Goal: Task Accomplishment & Management: Use online tool/utility

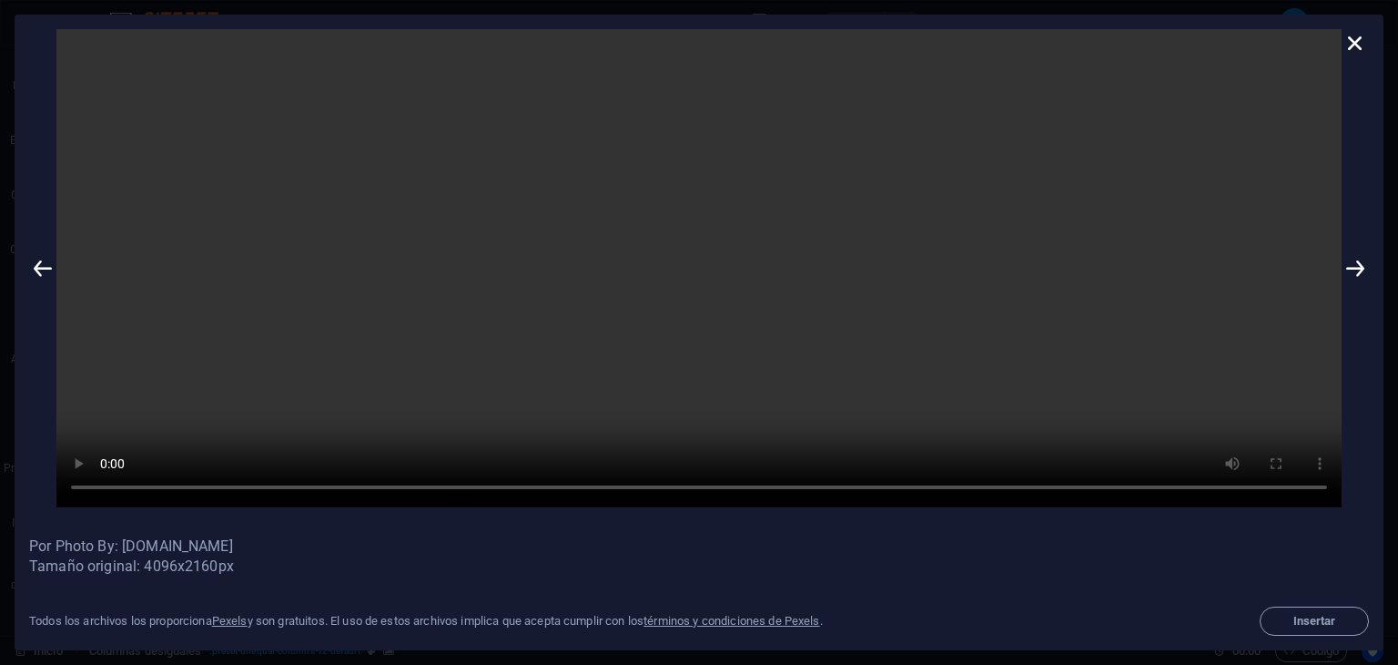
scroll to position [11379, 0]
click at [1358, 43] on icon at bounding box center [1355, 42] width 27 height 27
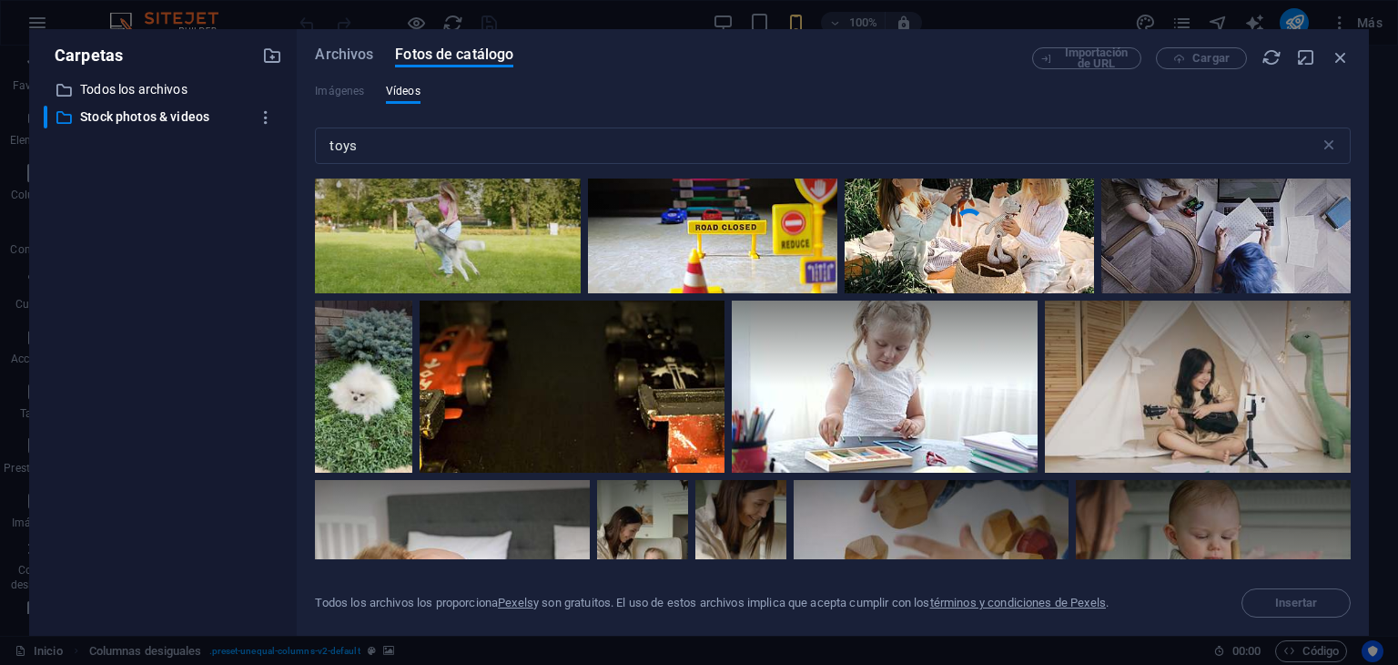
scroll to position [14748, 0]
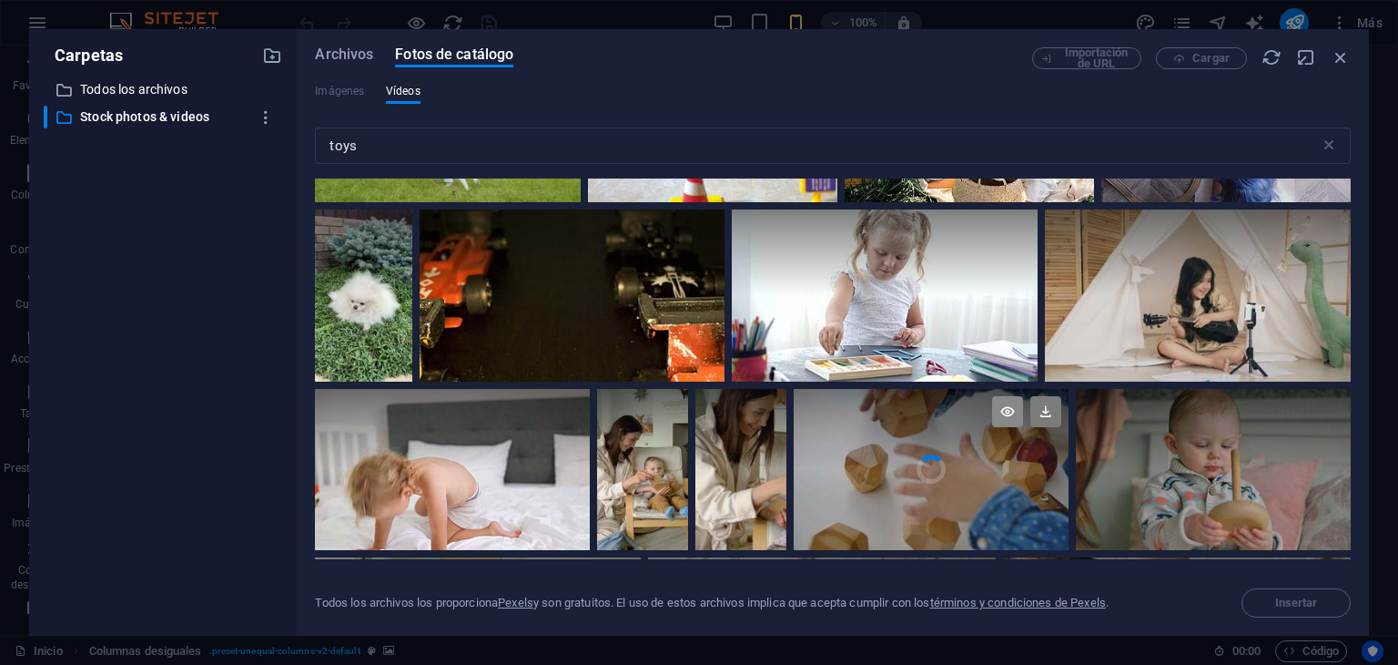
click at [1000, 396] on icon at bounding box center [1007, 411] width 31 height 31
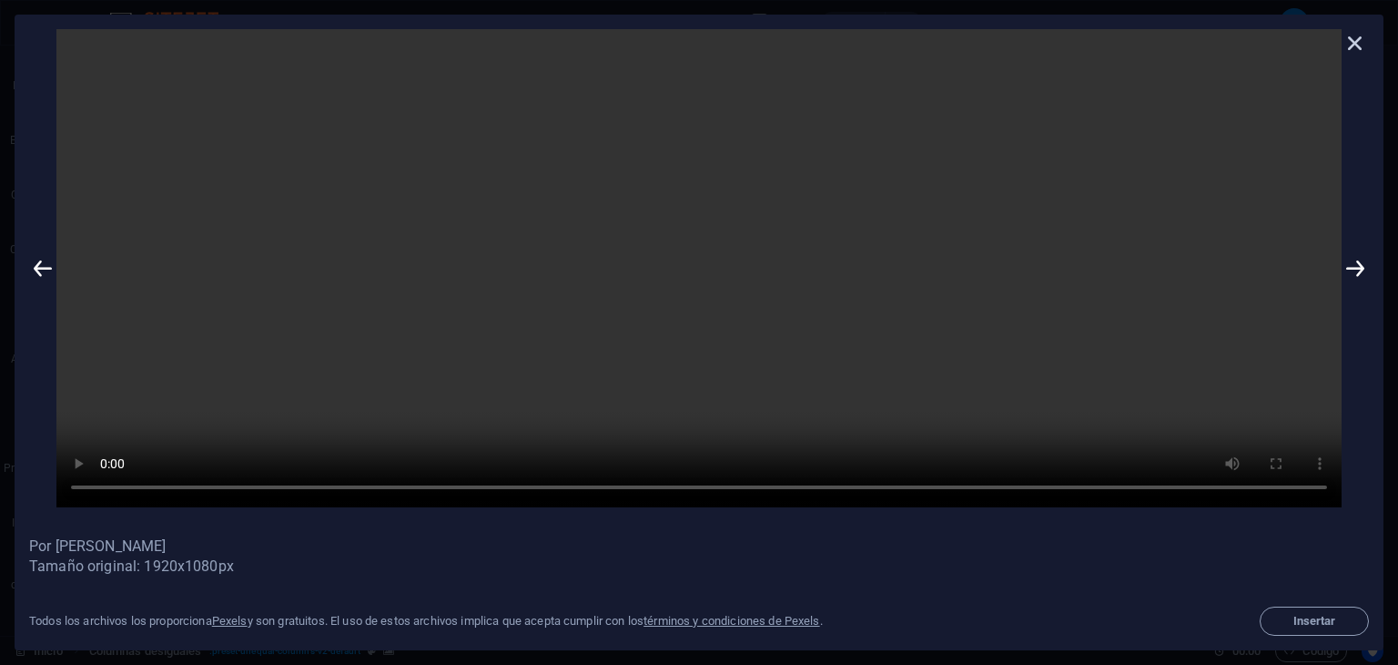
click at [1356, 45] on icon at bounding box center [1355, 42] width 27 height 27
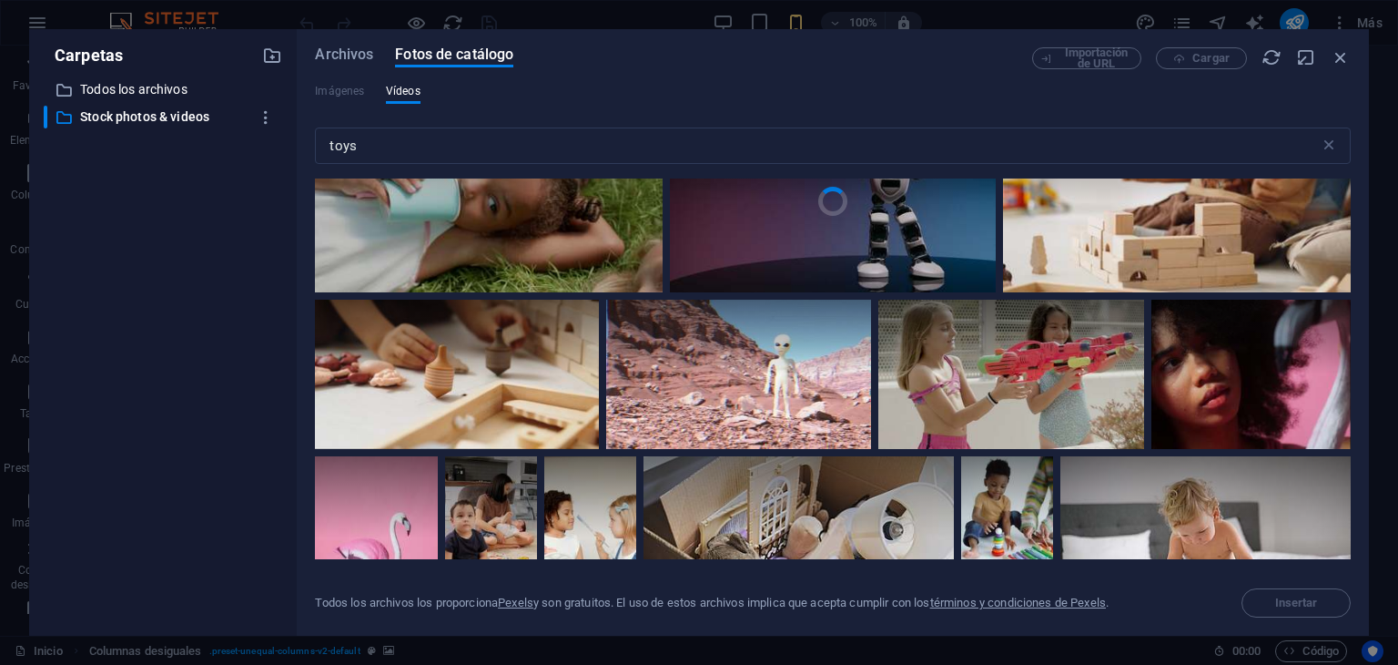
scroll to position [16933, 0]
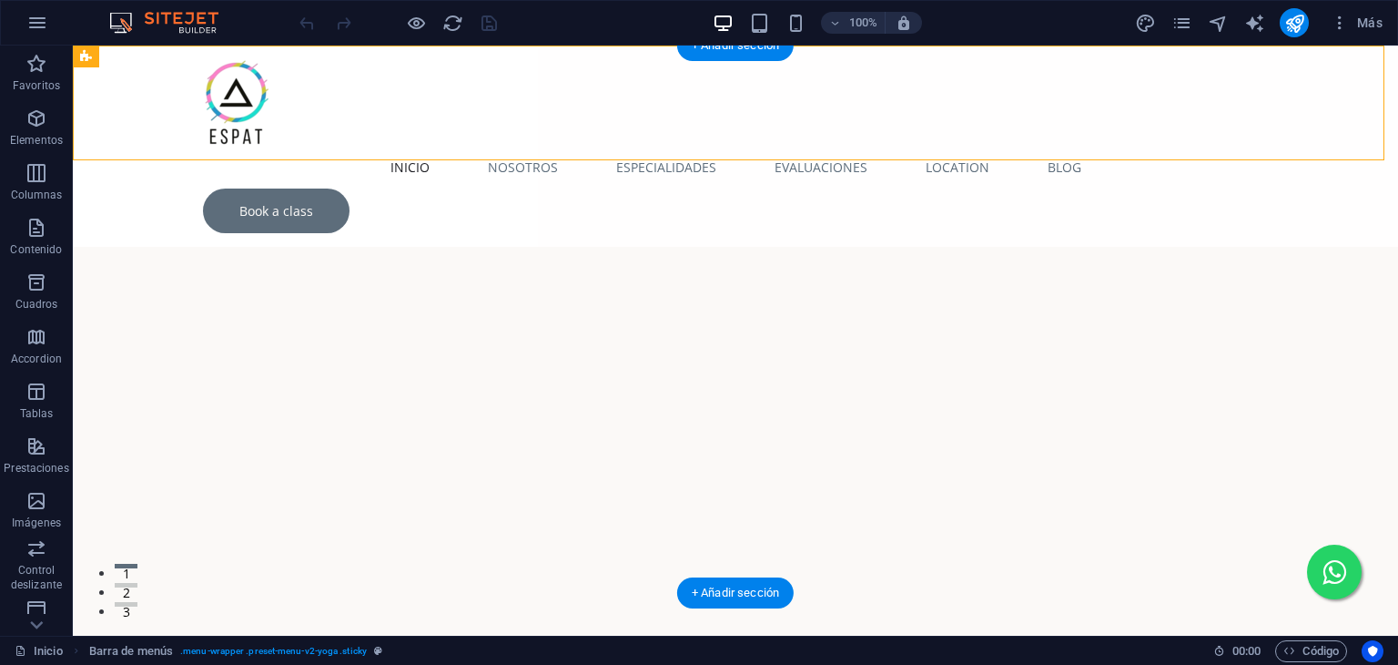
click at [1117, 178] on figure at bounding box center [735, 433] width 1325 height 547
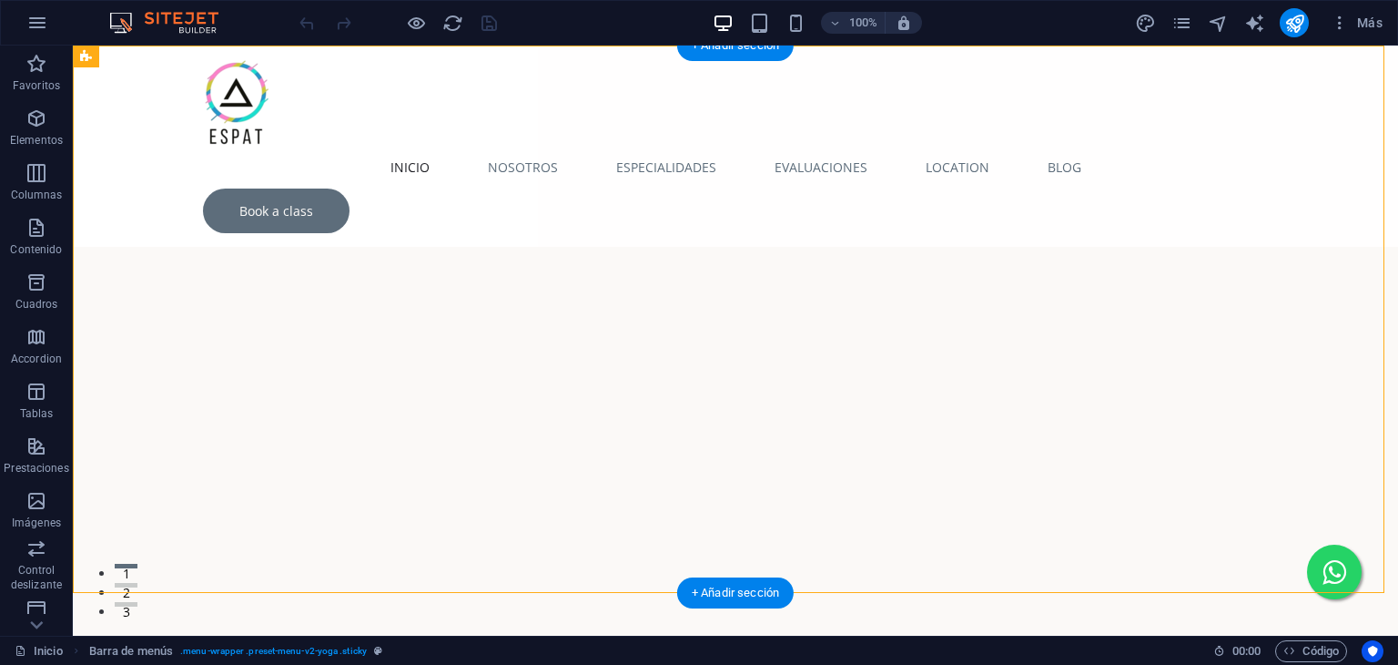
click at [1117, 178] on figure at bounding box center [735, 433] width 1325 height 547
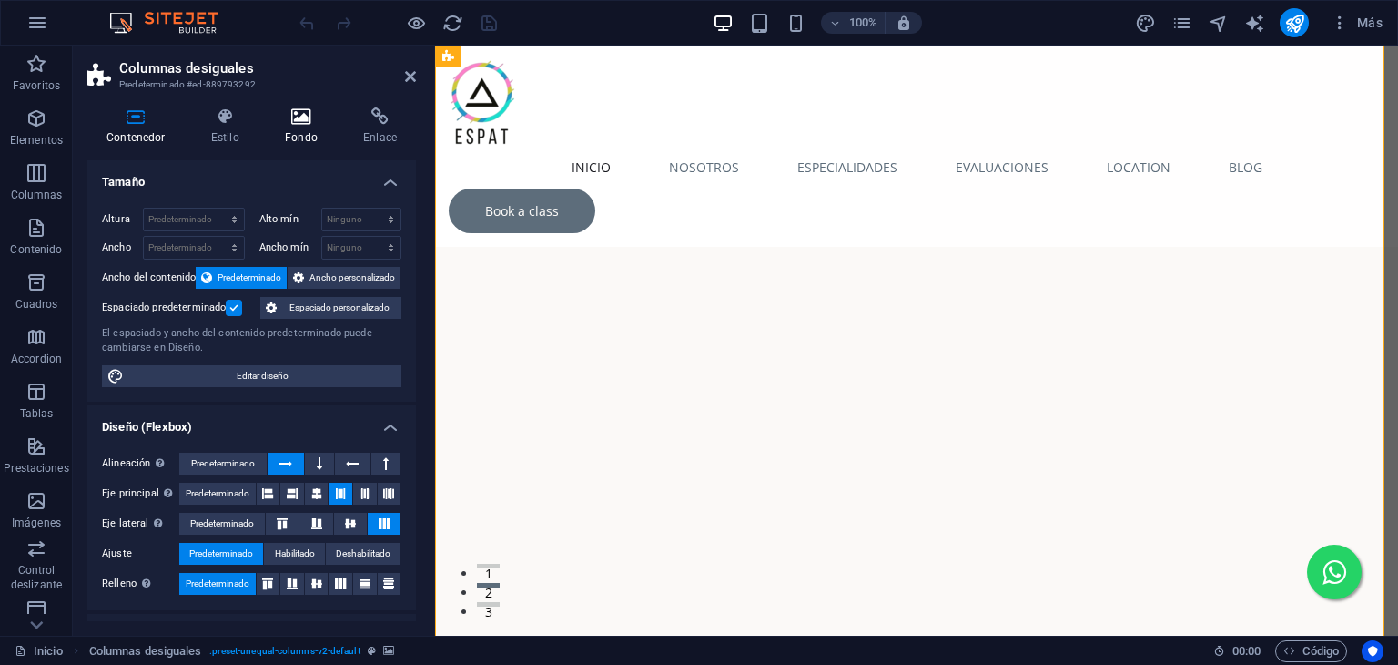
click at [302, 128] on h4 "Fondo" at bounding box center [305, 126] width 78 height 38
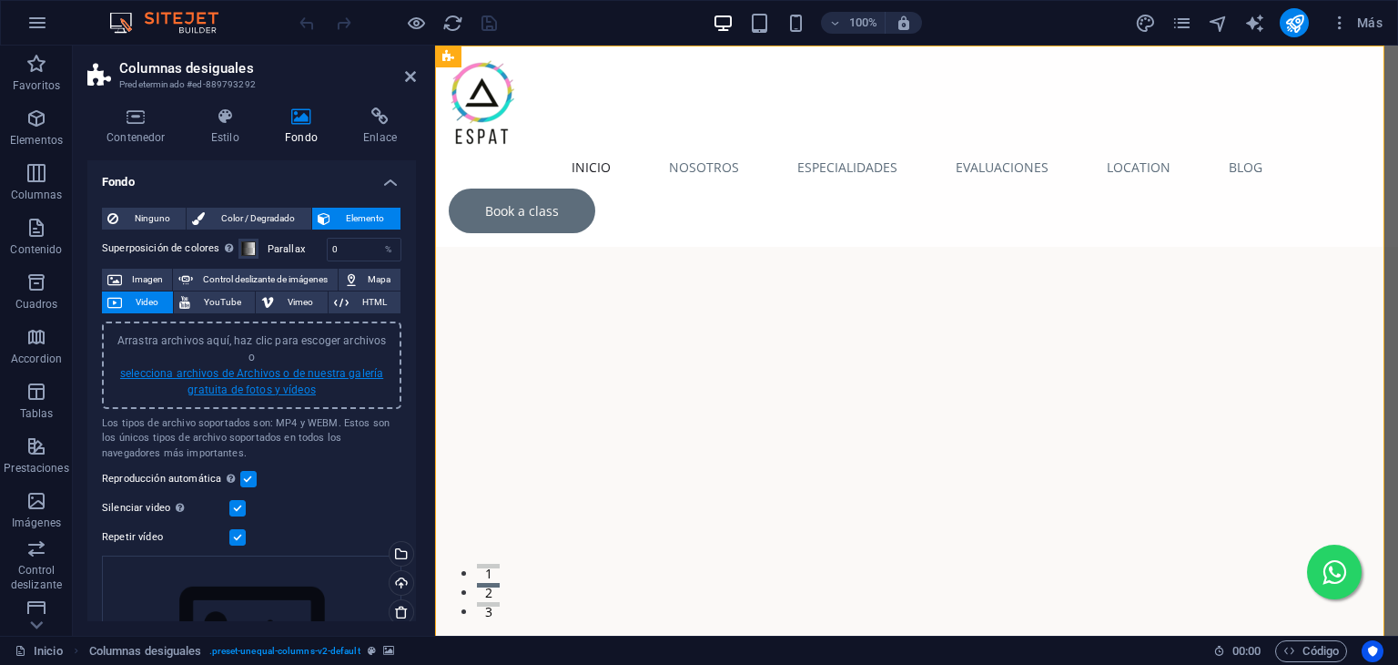
click at [226, 367] on link "selecciona archivos de Archivos o de nuestra galería gratuita de fotos y vídeos" at bounding box center [251, 381] width 263 height 29
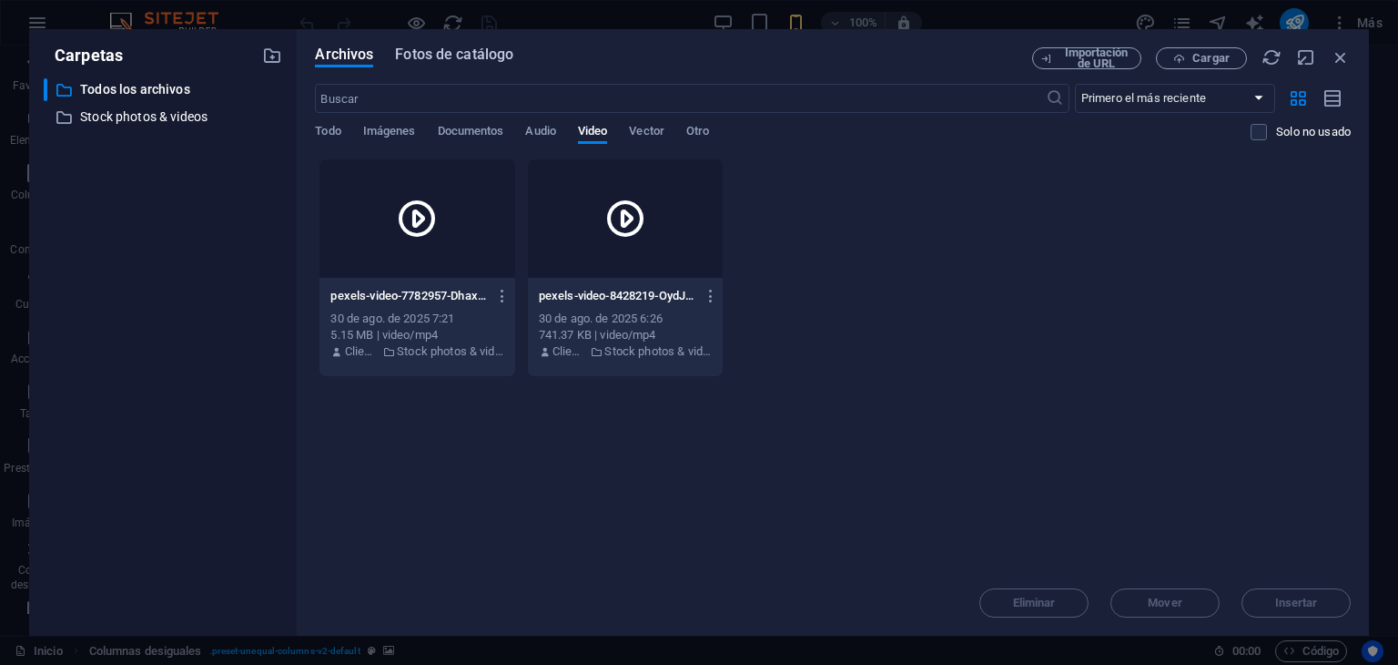
click at [425, 53] on span "Fotos de catálogo" at bounding box center [454, 55] width 118 height 22
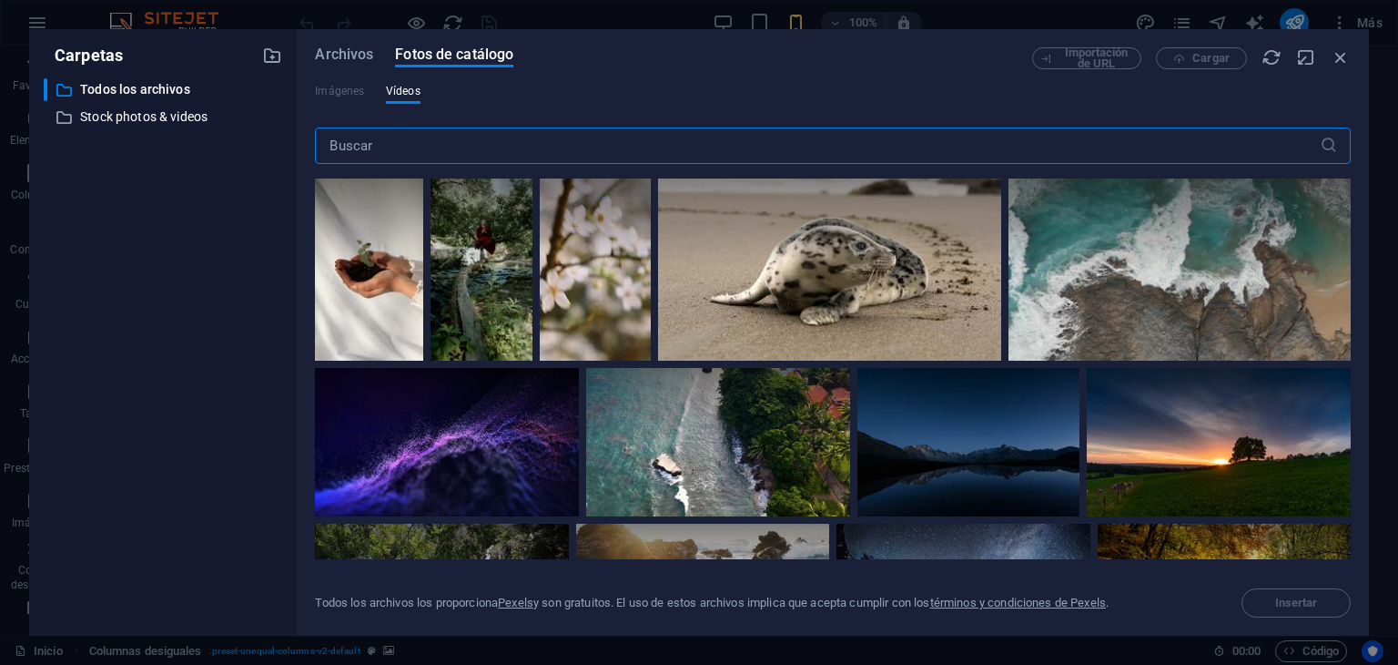
click at [561, 142] on input "text" at bounding box center [817, 145] width 1004 height 36
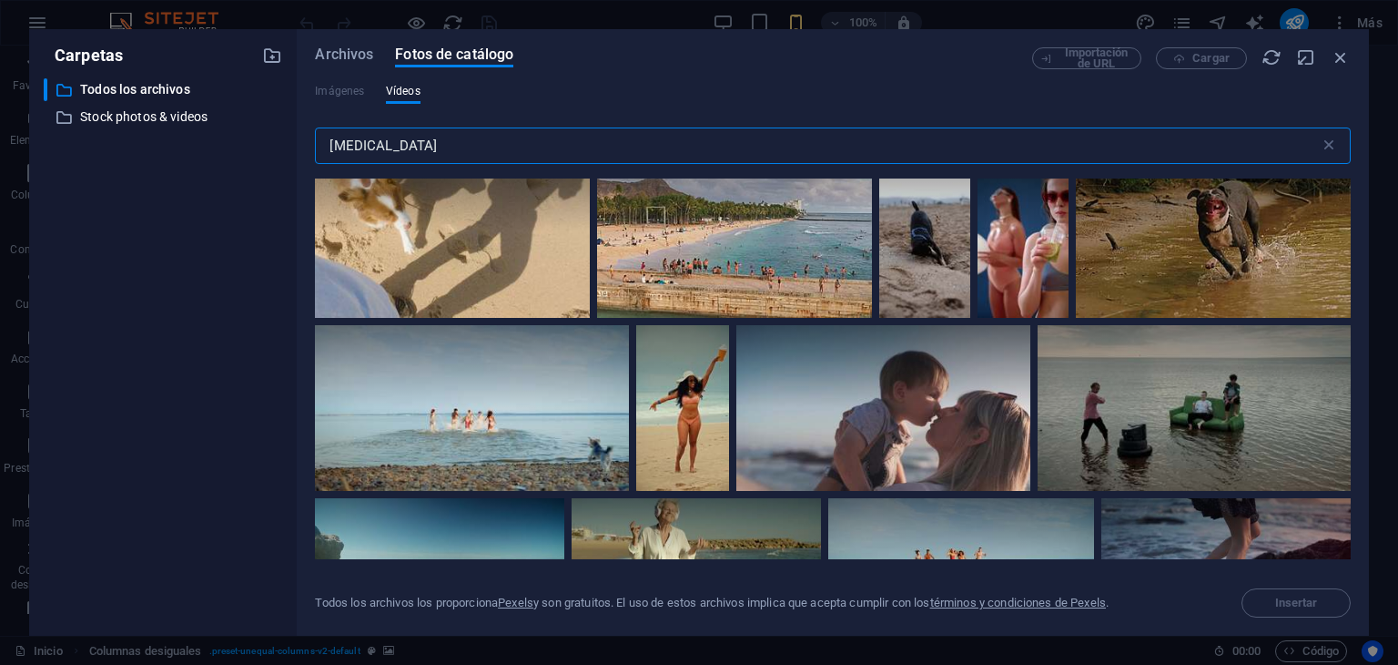
scroll to position [6281, 0]
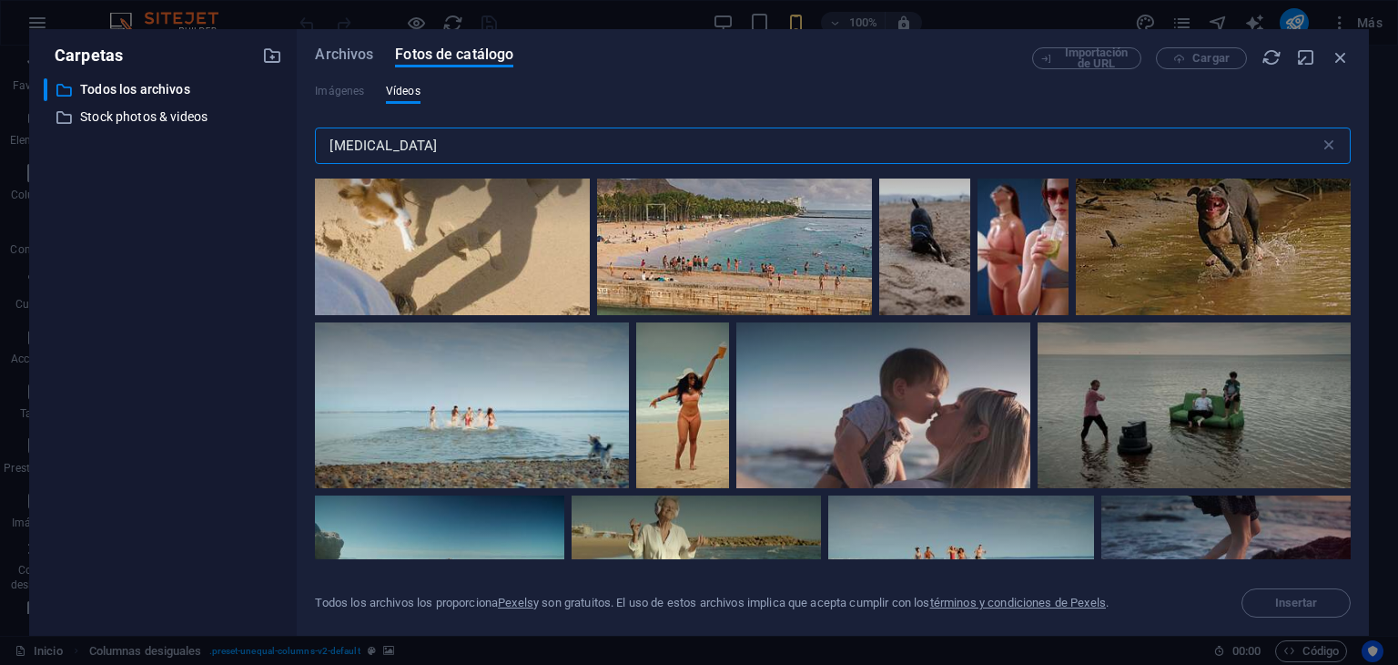
click at [346, 149] on input "[MEDICAL_DATA]" at bounding box center [817, 145] width 1004 height 36
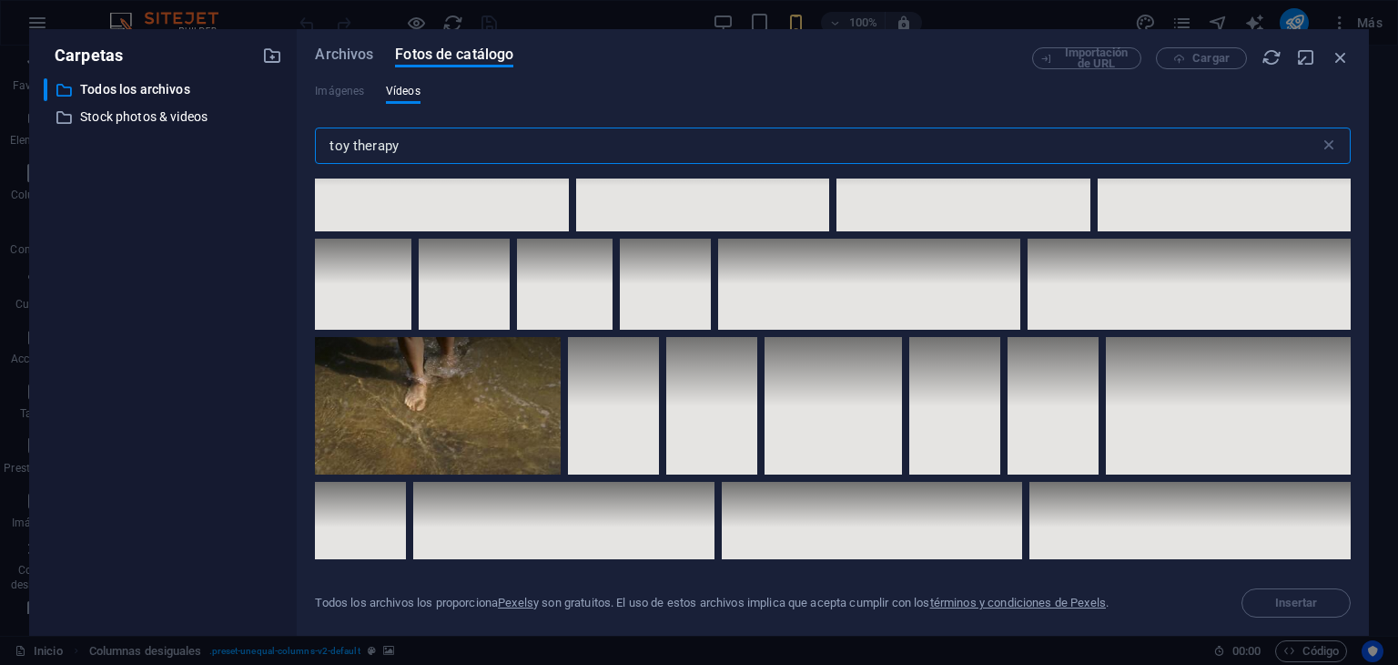
scroll to position [8102, 0]
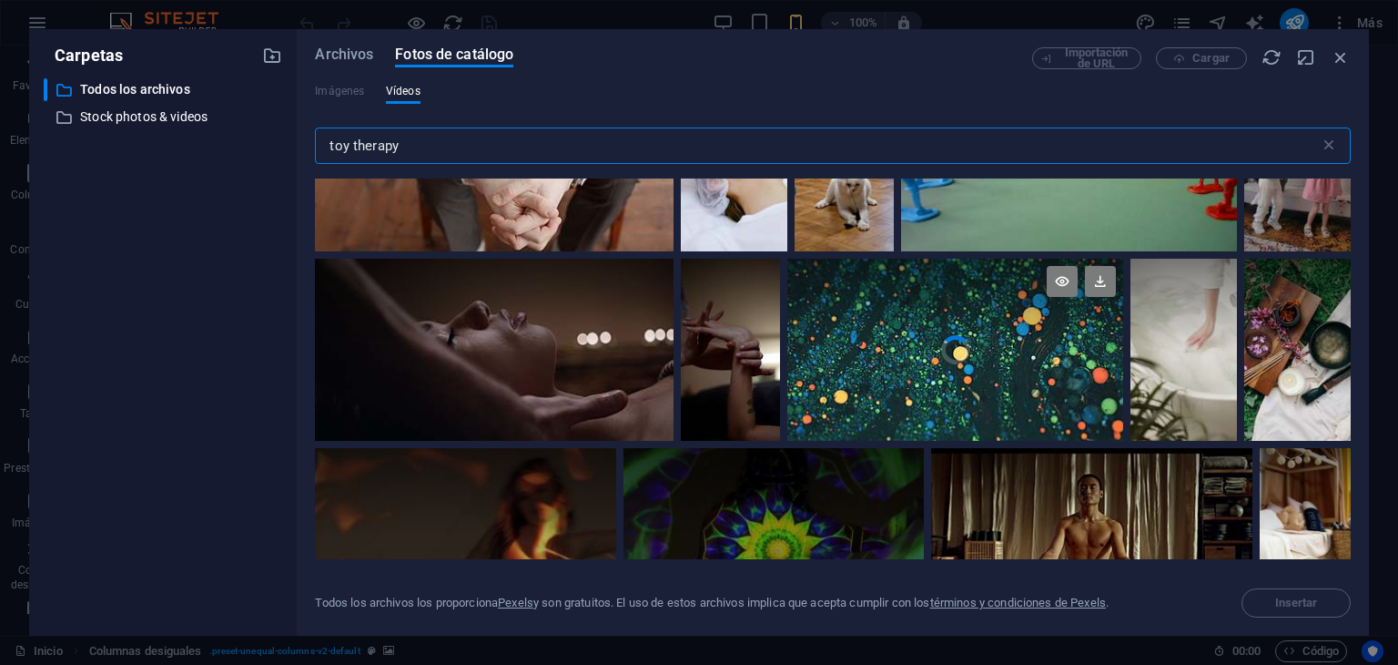
click at [1041, 278] on div at bounding box center [955, 304] width 336 height 91
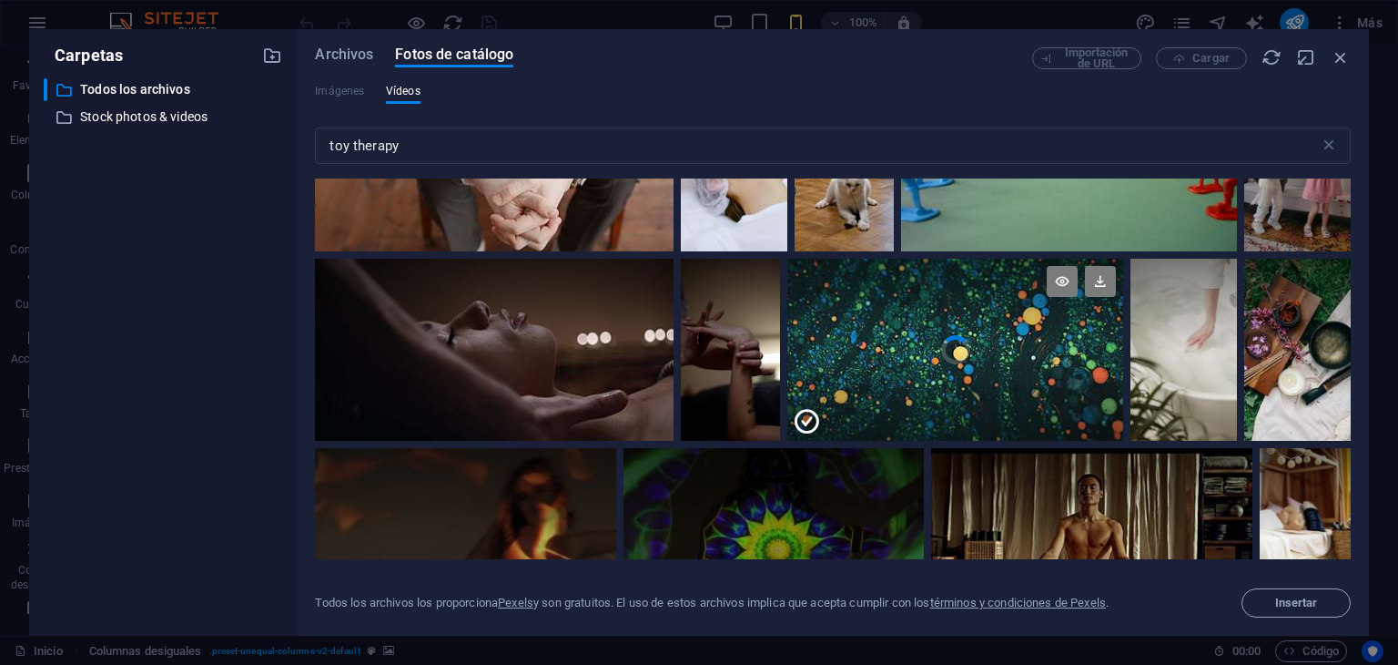
click at [935, 337] on div at bounding box center [955, 304] width 336 height 91
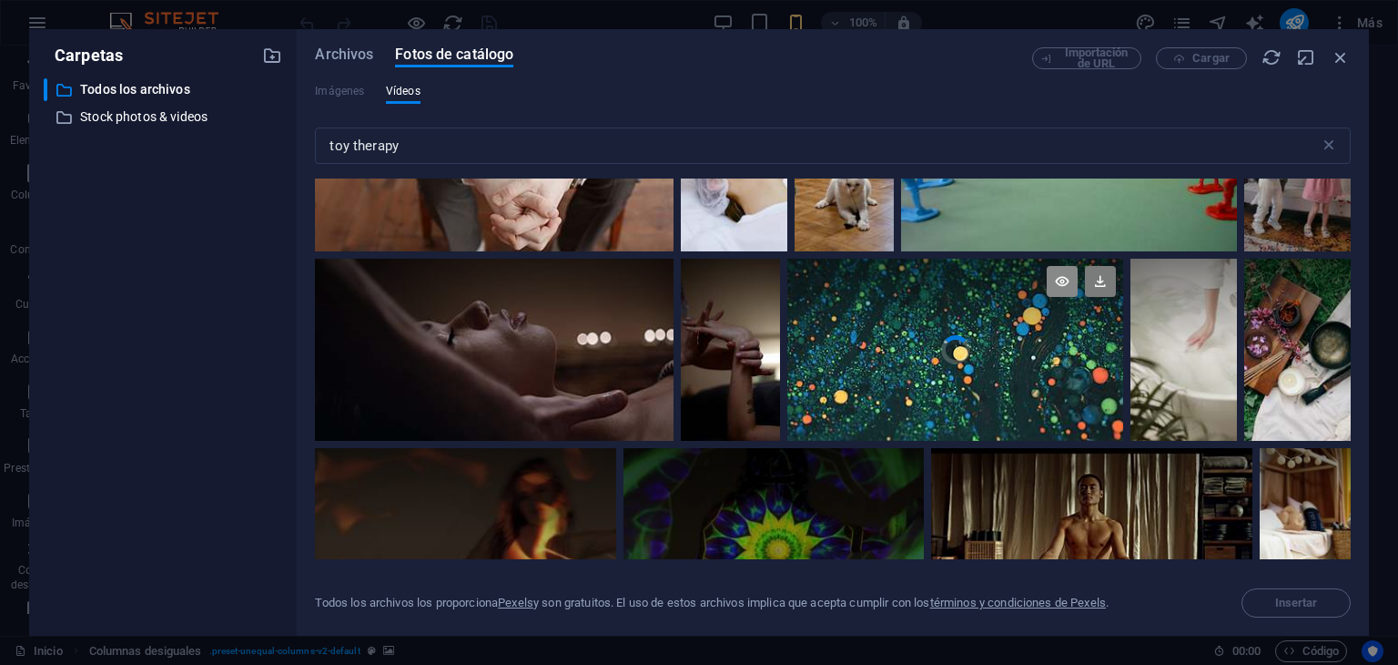
click at [1060, 269] on icon at bounding box center [1062, 281] width 31 height 31
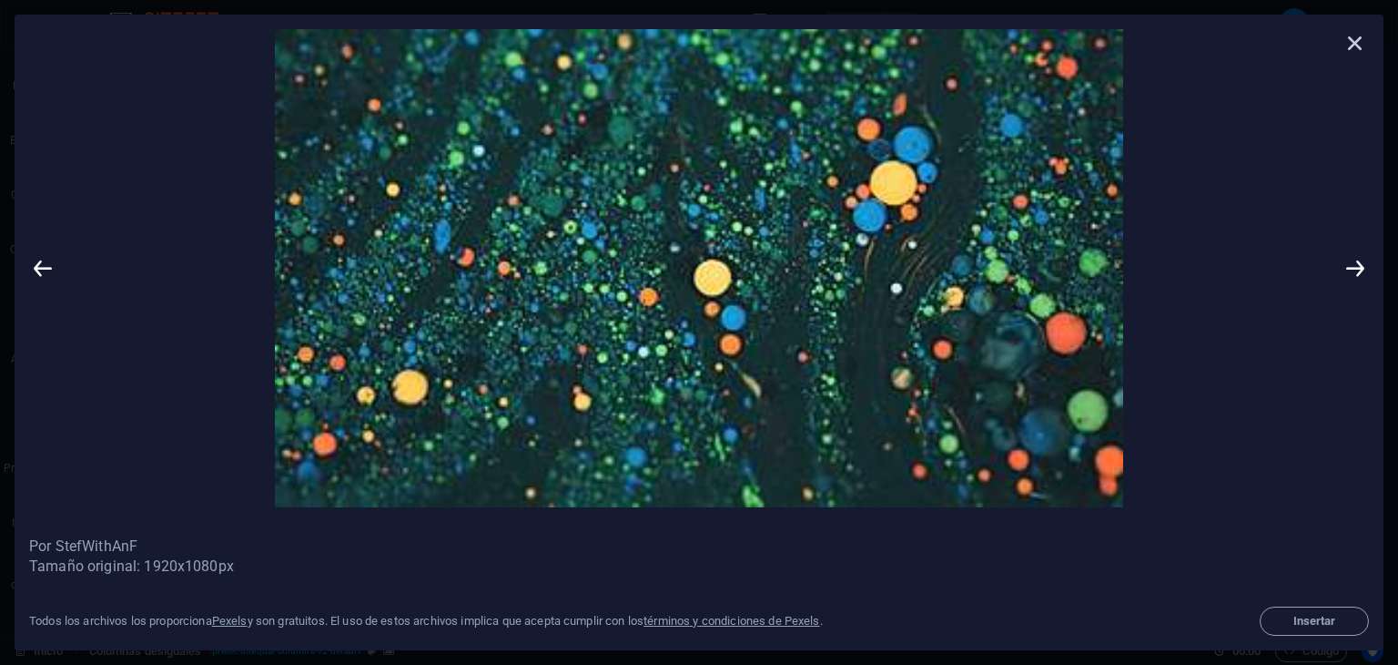
click at [1355, 42] on icon at bounding box center [1355, 42] width 27 height 27
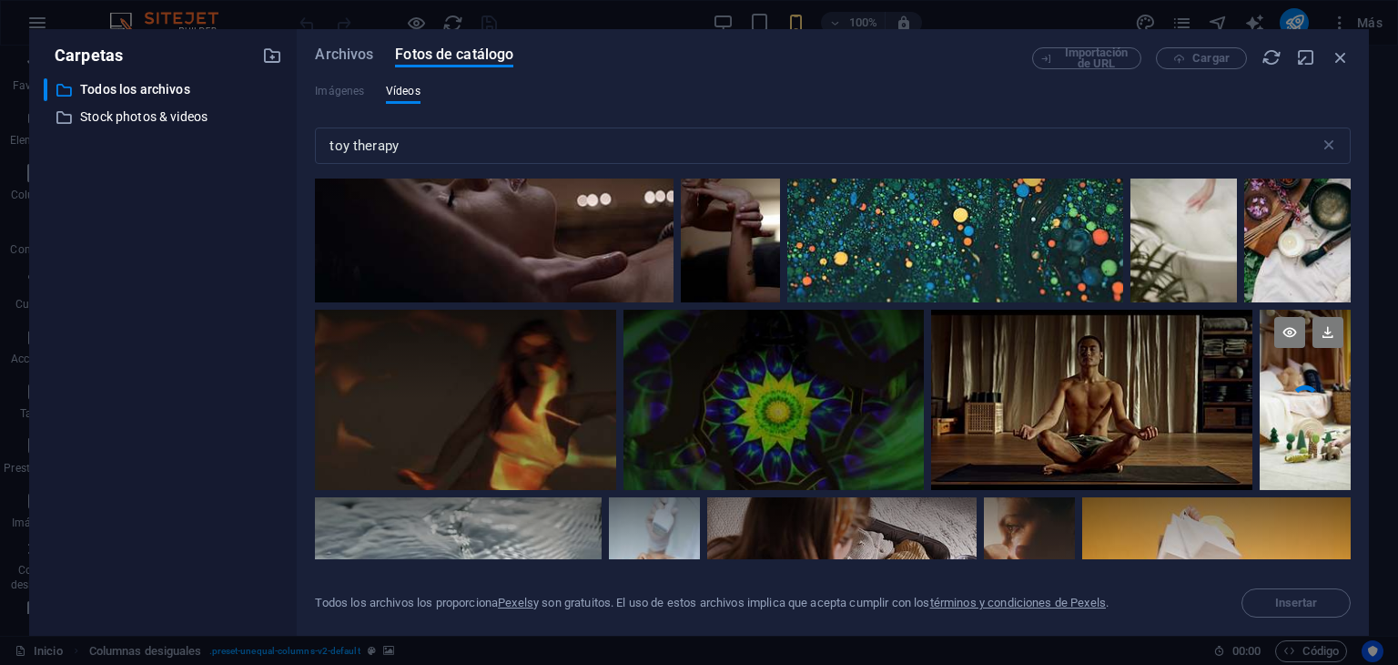
scroll to position [8193, 0]
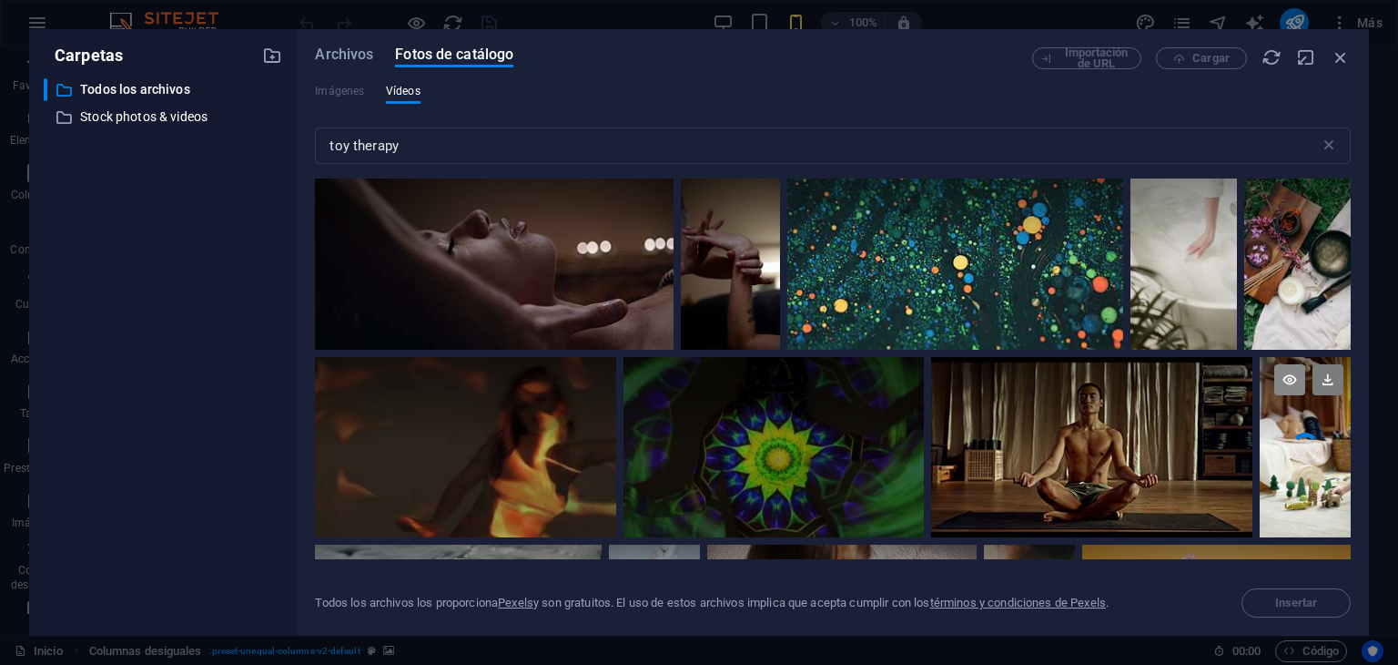
click at [1285, 364] on icon at bounding box center [1289, 379] width 31 height 31
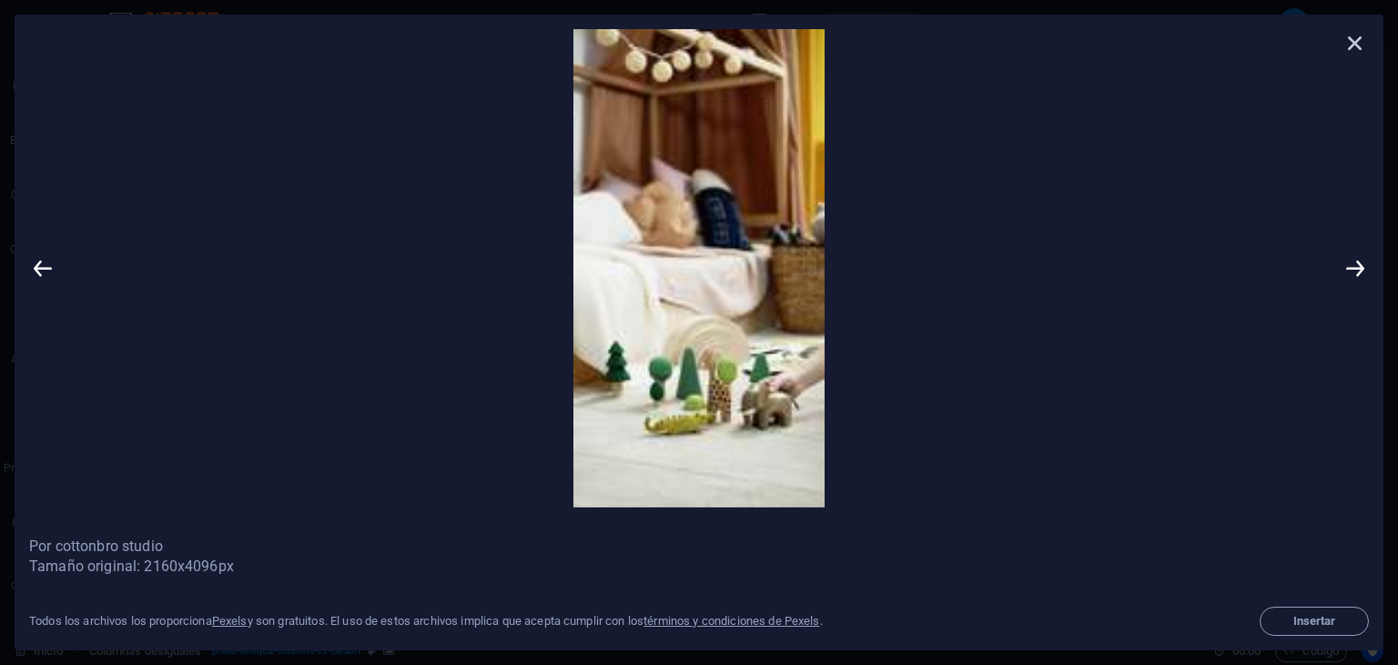
click at [1358, 39] on icon at bounding box center [1355, 42] width 27 height 27
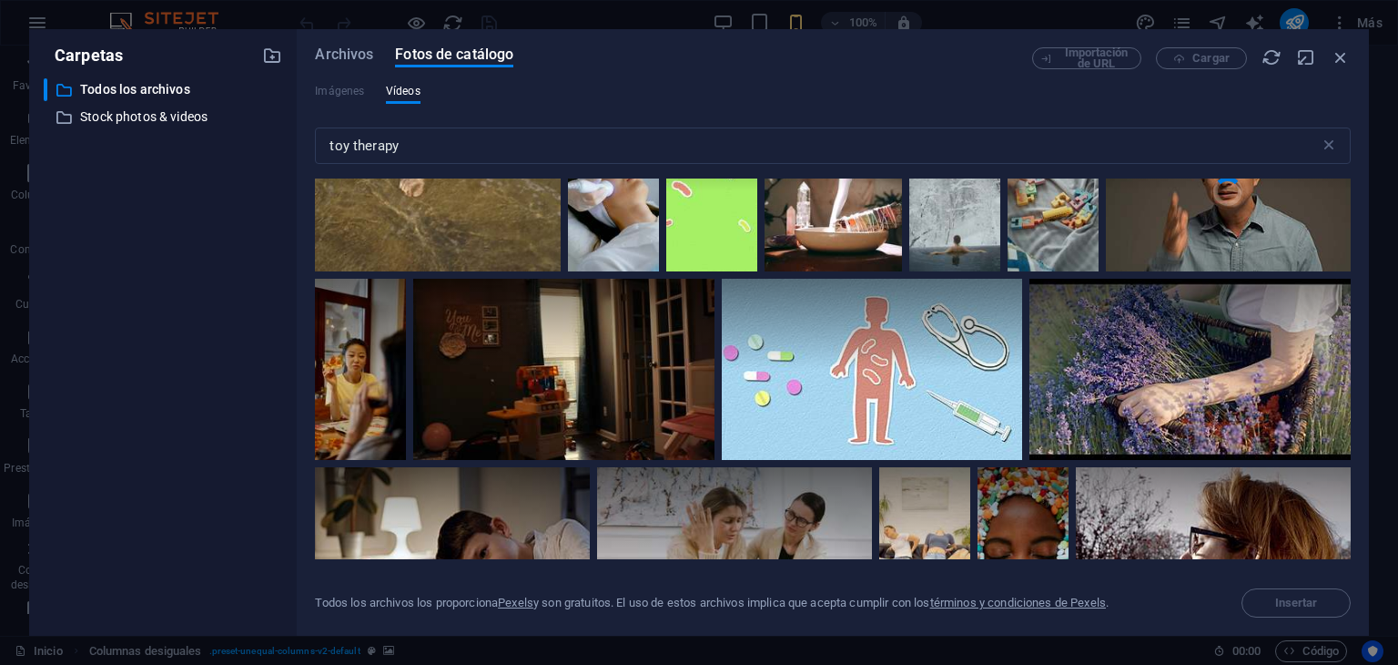
scroll to position [9923, 0]
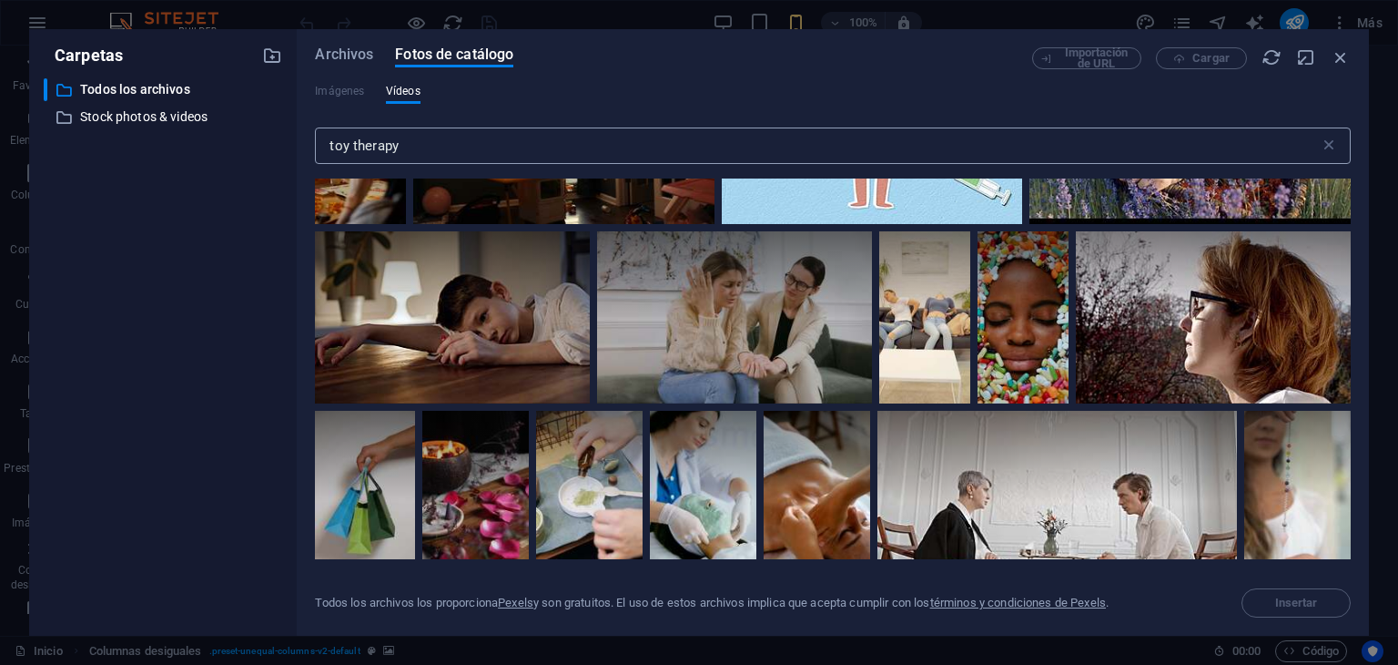
click at [336, 145] on input "toy therapy" at bounding box center [817, 145] width 1004 height 36
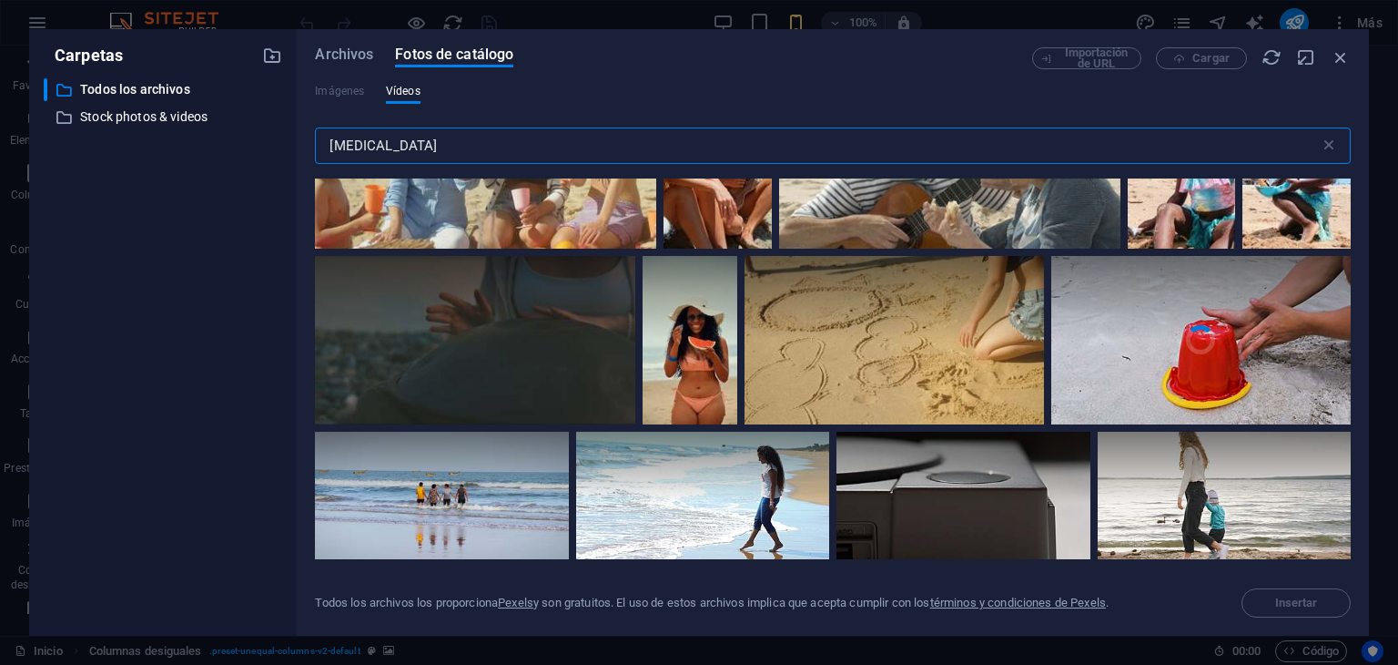
scroll to position [17850, 0]
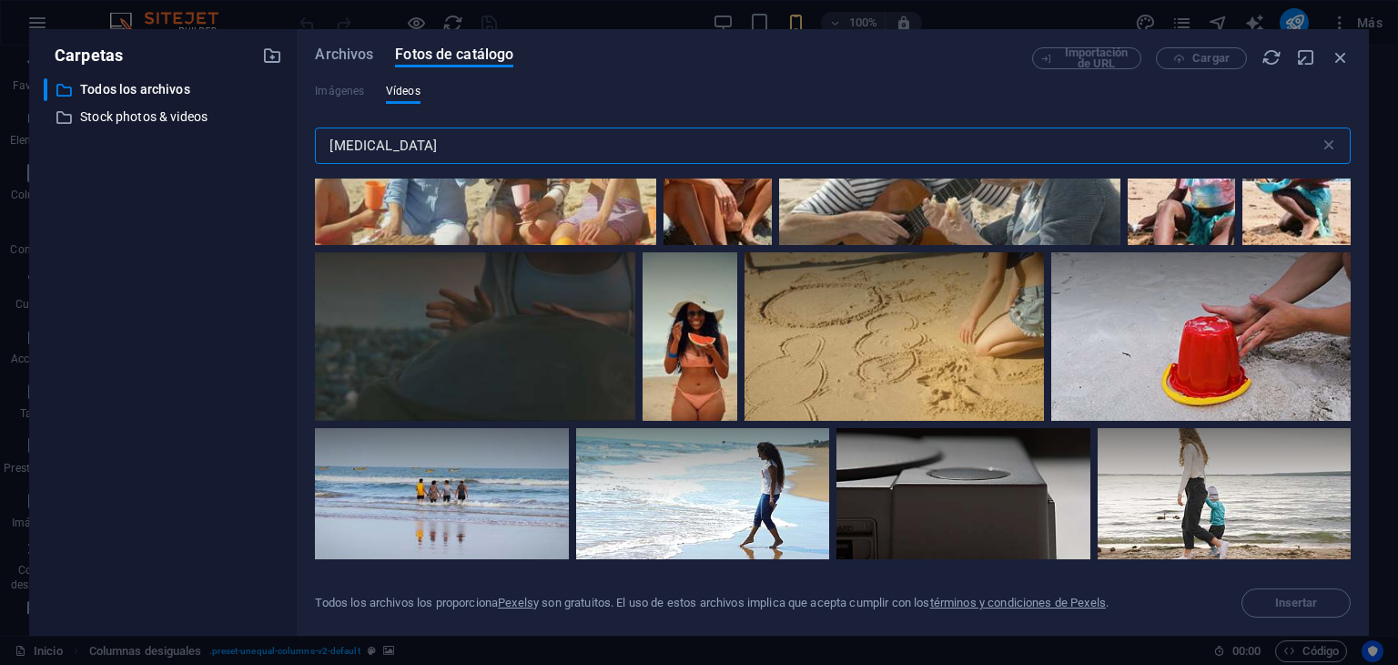
click at [379, 150] on input "[MEDICAL_DATA]" at bounding box center [817, 145] width 1004 height 36
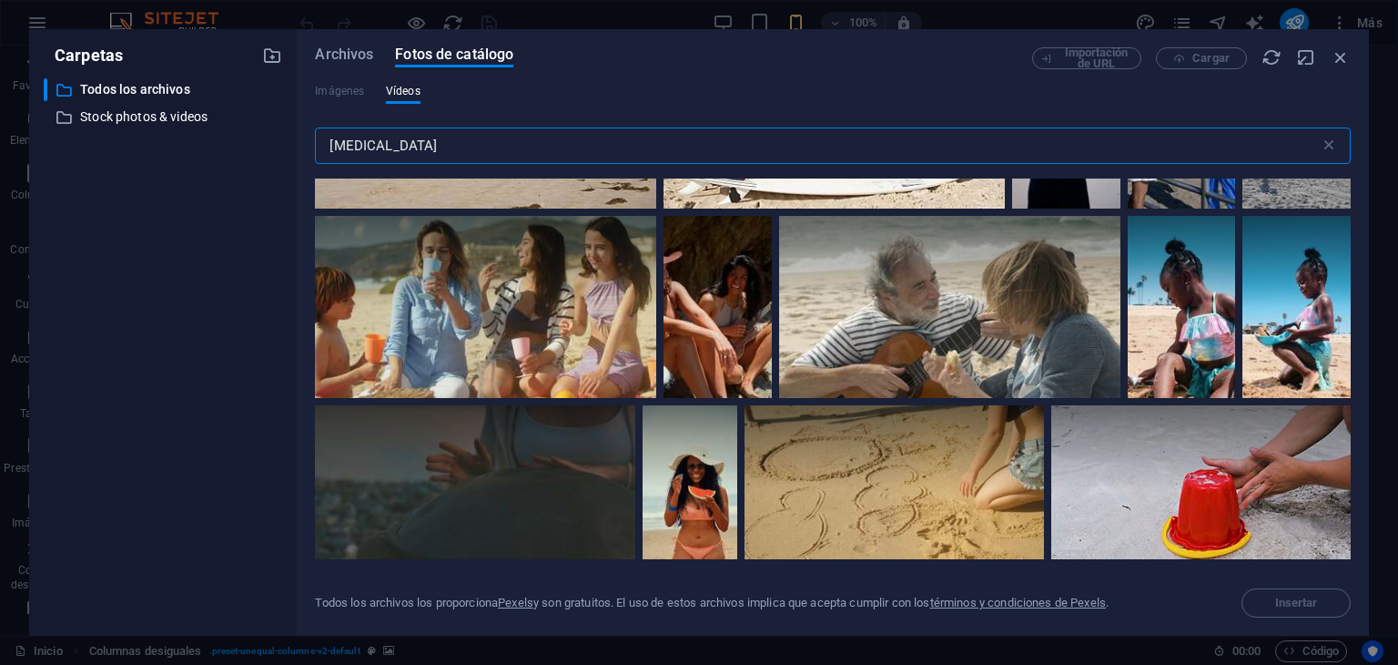
scroll to position [17668, 0]
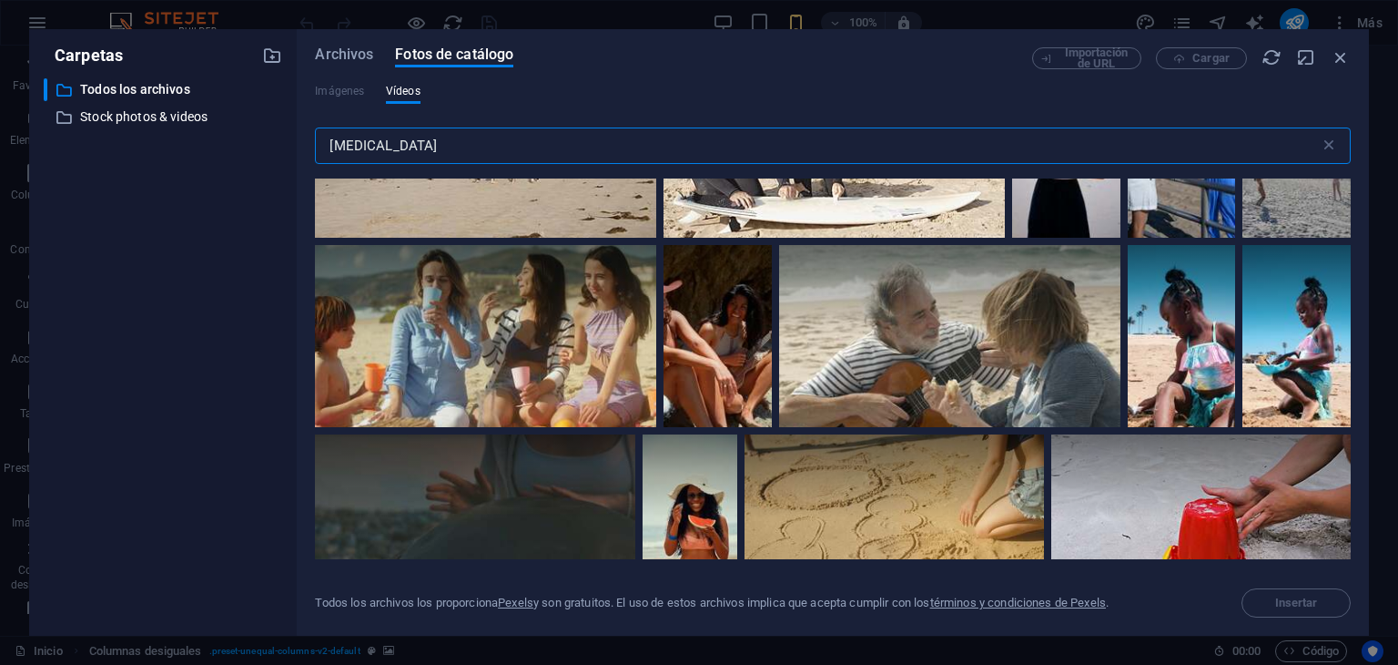
click at [391, 147] on input "[MEDICAL_DATA]" at bounding box center [817, 145] width 1004 height 36
click at [330, 145] on input "[MEDICAL_DATA]" at bounding box center [817, 145] width 1004 height 36
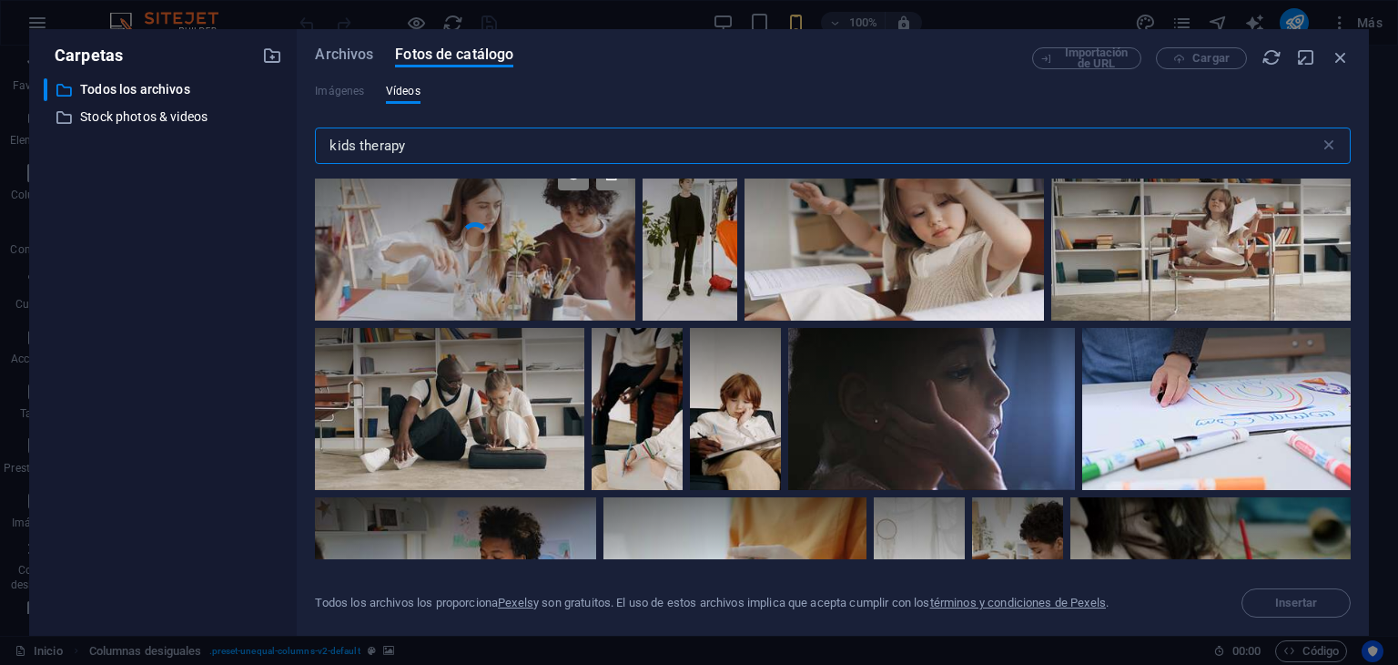
scroll to position [4461, 0]
click at [517, 339] on icon at bounding box center [522, 349] width 31 height 31
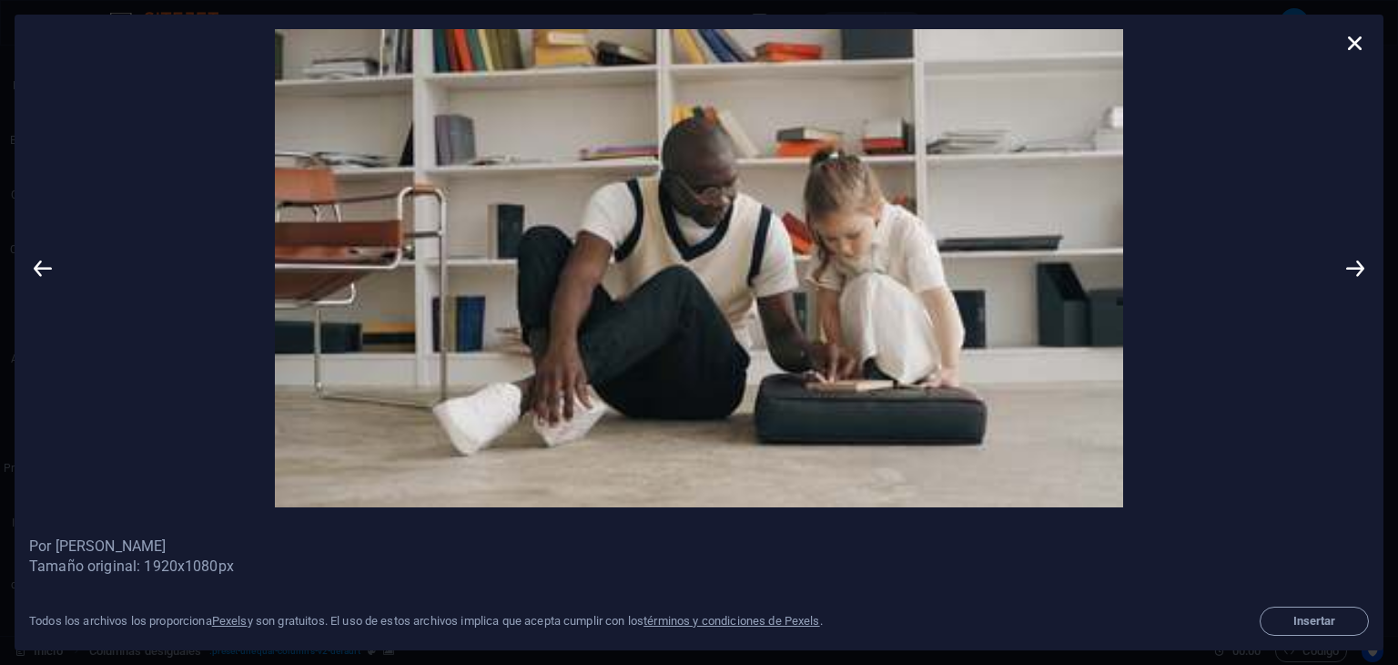
click at [1362, 30] on icon at bounding box center [1355, 42] width 27 height 27
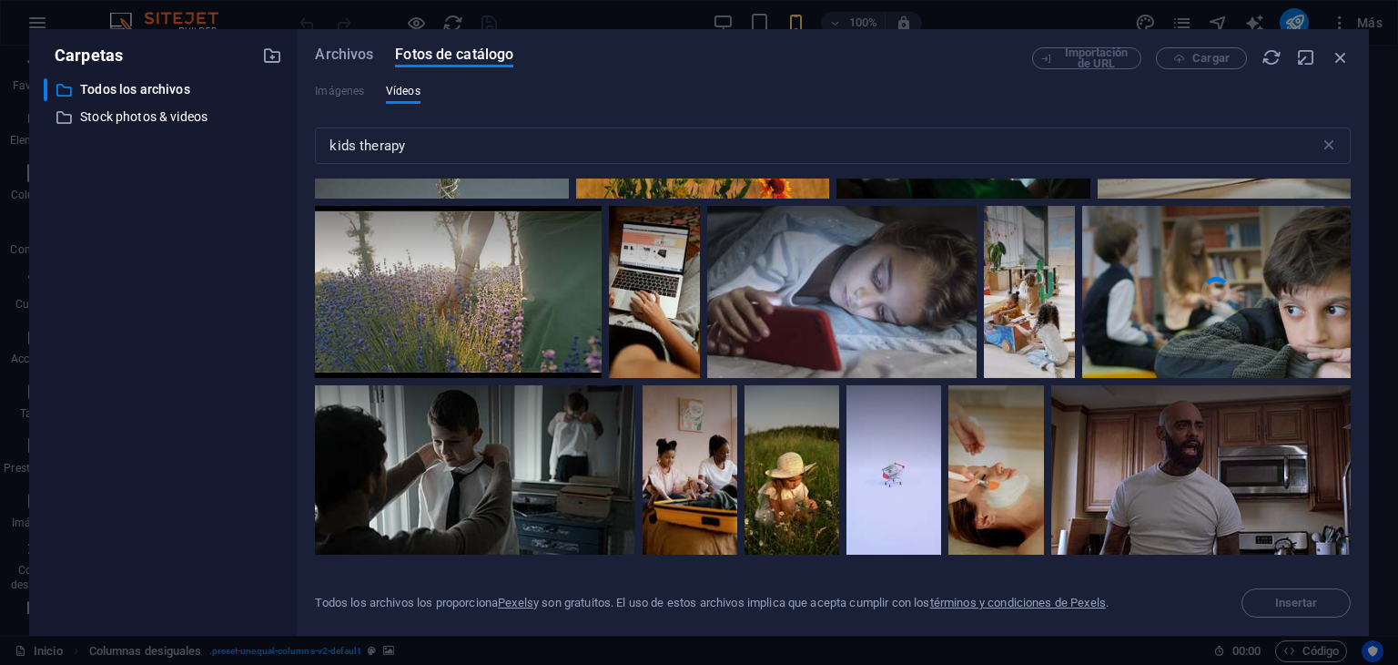
scroll to position [16603, 0]
click at [383, 154] on input "kids therapy" at bounding box center [817, 145] width 1004 height 36
click at [338, 145] on input "kids therapy" at bounding box center [817, 145] width 1004 height 36
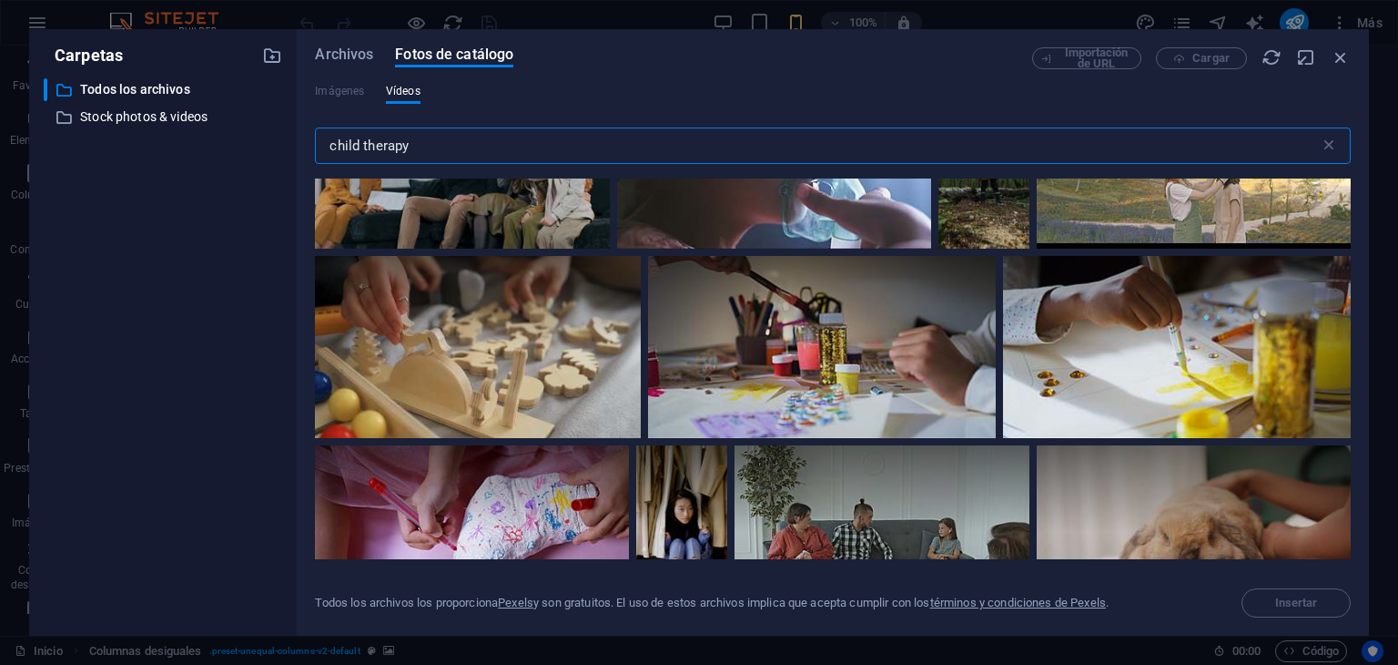
scroll to position [1548, 0]
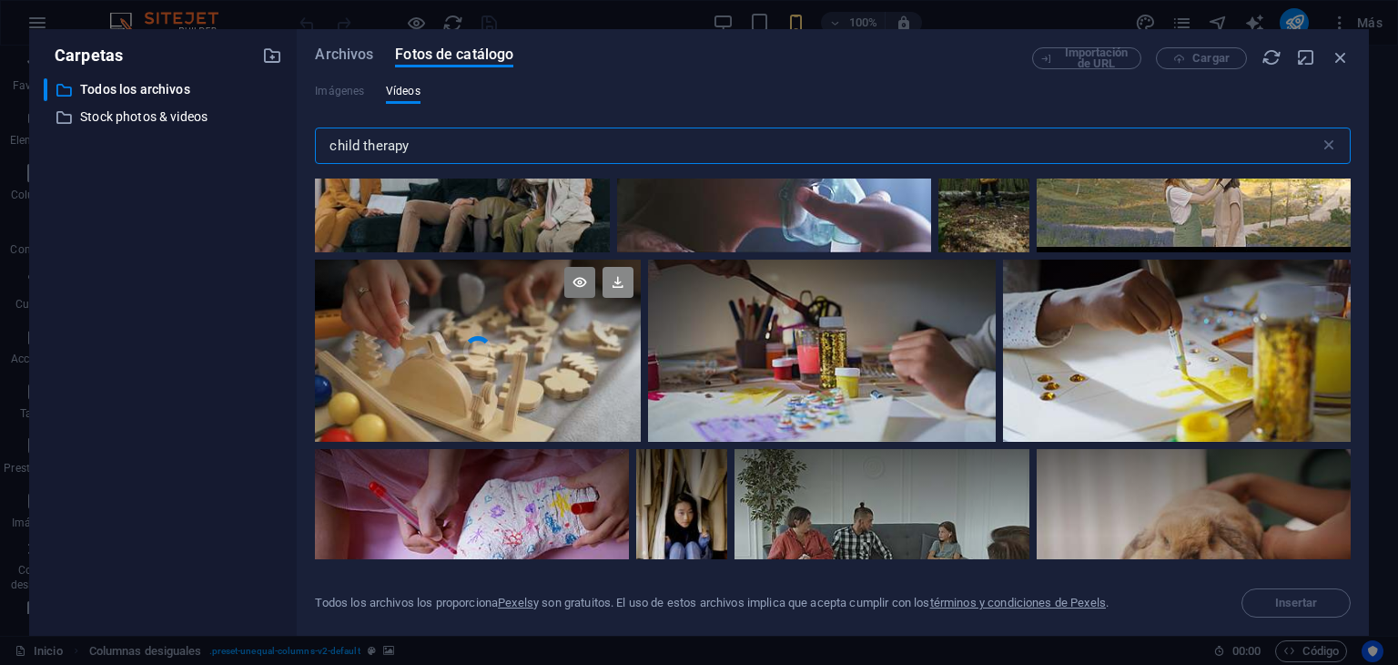
type input "child therapy"
click at [613, 278] on icon at bounding box center [618, 282] width 31 height 31
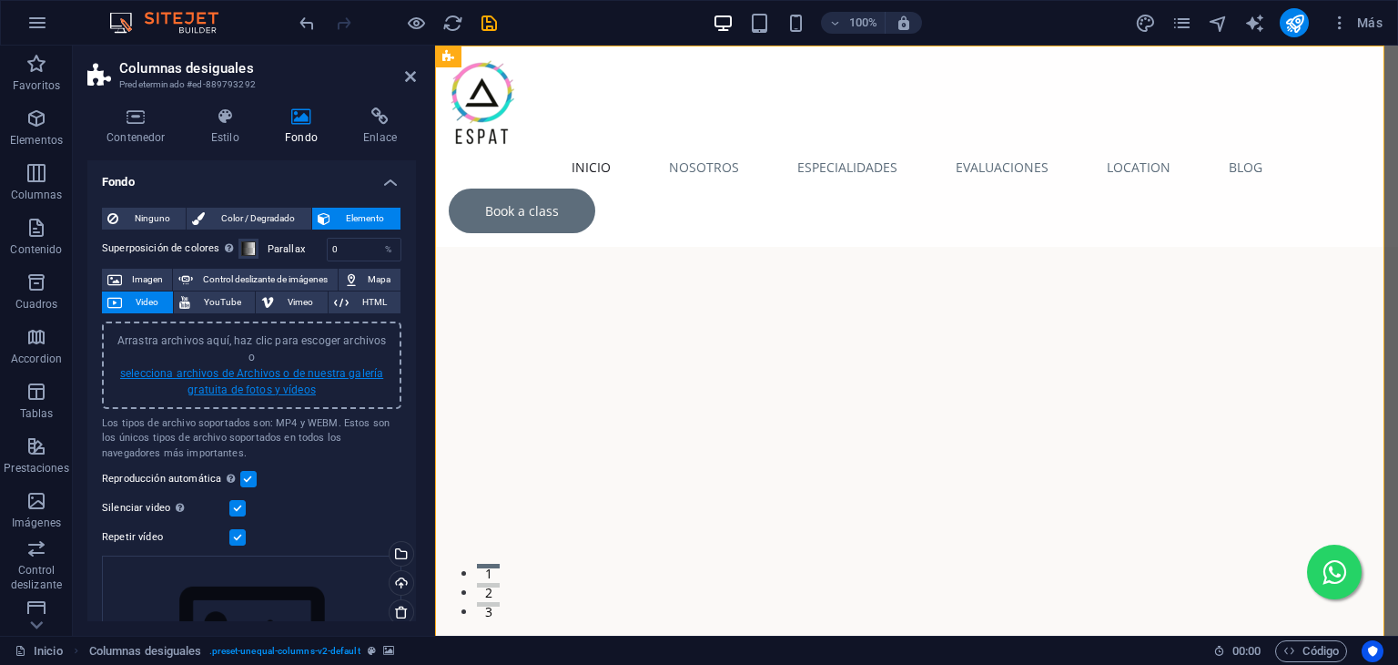
click at [237, 367] on link "selecciona archivos de Archivos o de nuestra galería gratuita de fotos y vídeos" at bounding box center [251, 381] width 263 height 29
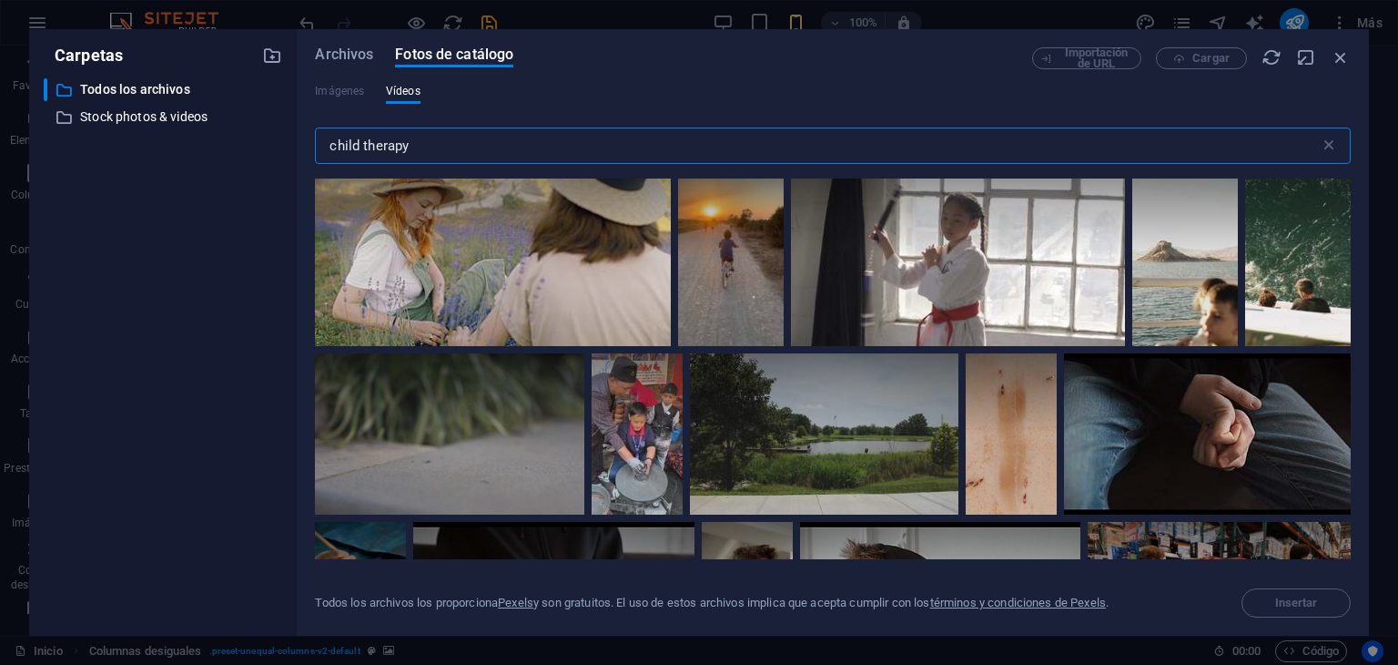
scroll to position [0, 0]
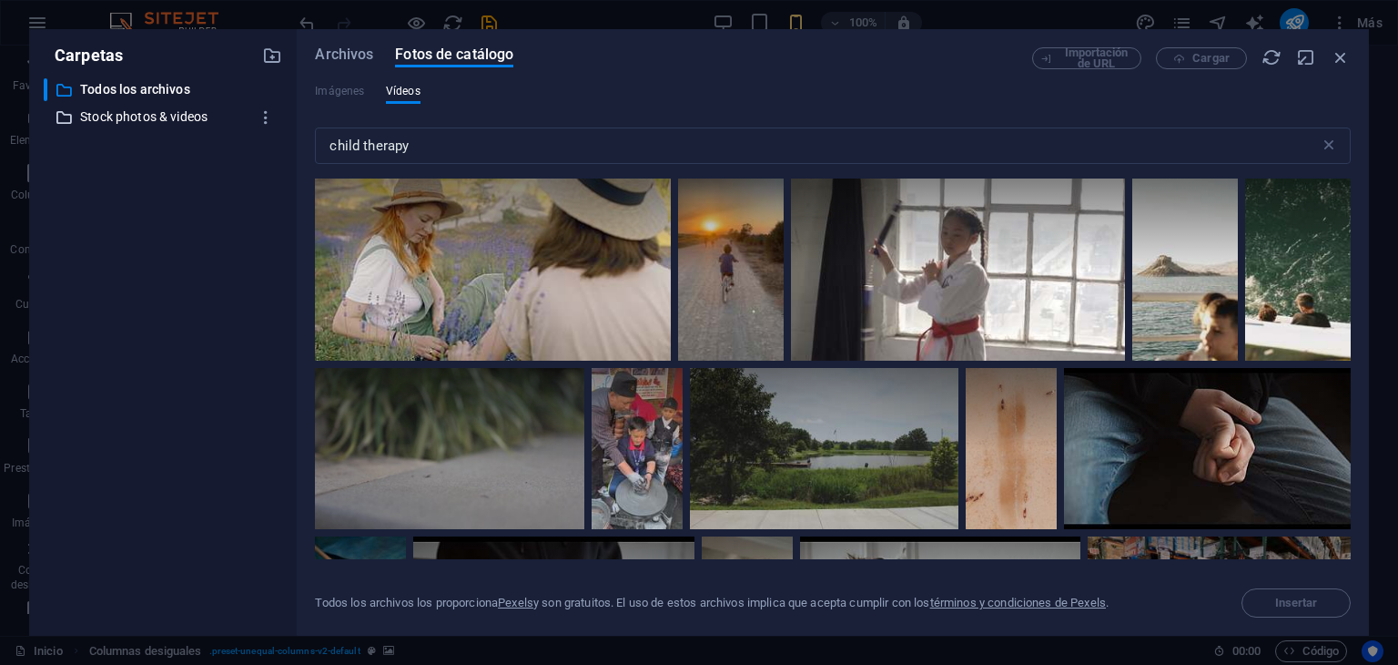
click at [146, 127] on p "Stock photos & videos" at bounding box center [164, 117] width 169 height 21
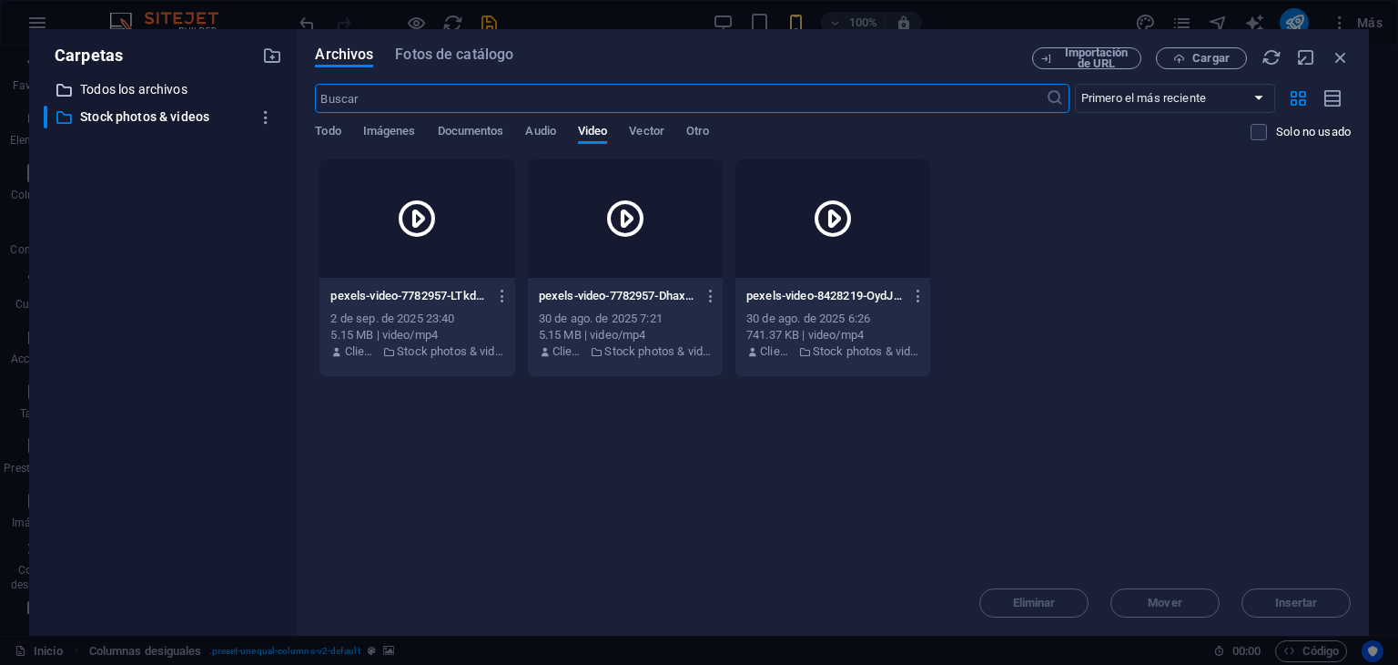
click at [141, 92] on p "Todos los archivos" at bounding box center [164, 89] width 169 height 21
click at [127, 86] on p "Todos los archivos" at bounding box center [164, 89] width 169 height 21
click at [429, 55] on span "Fotos de catálogo" at bounding box center [454, 55] width 118 height 22
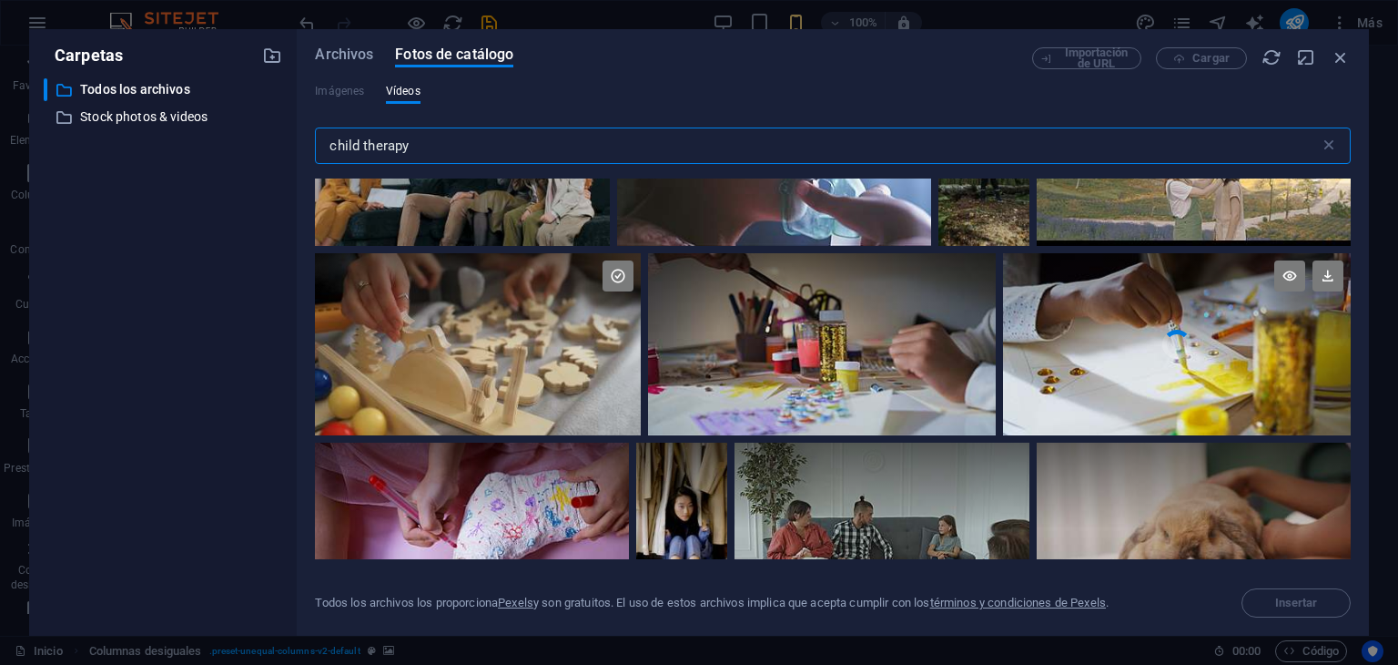
scroll to position [1548, 0]
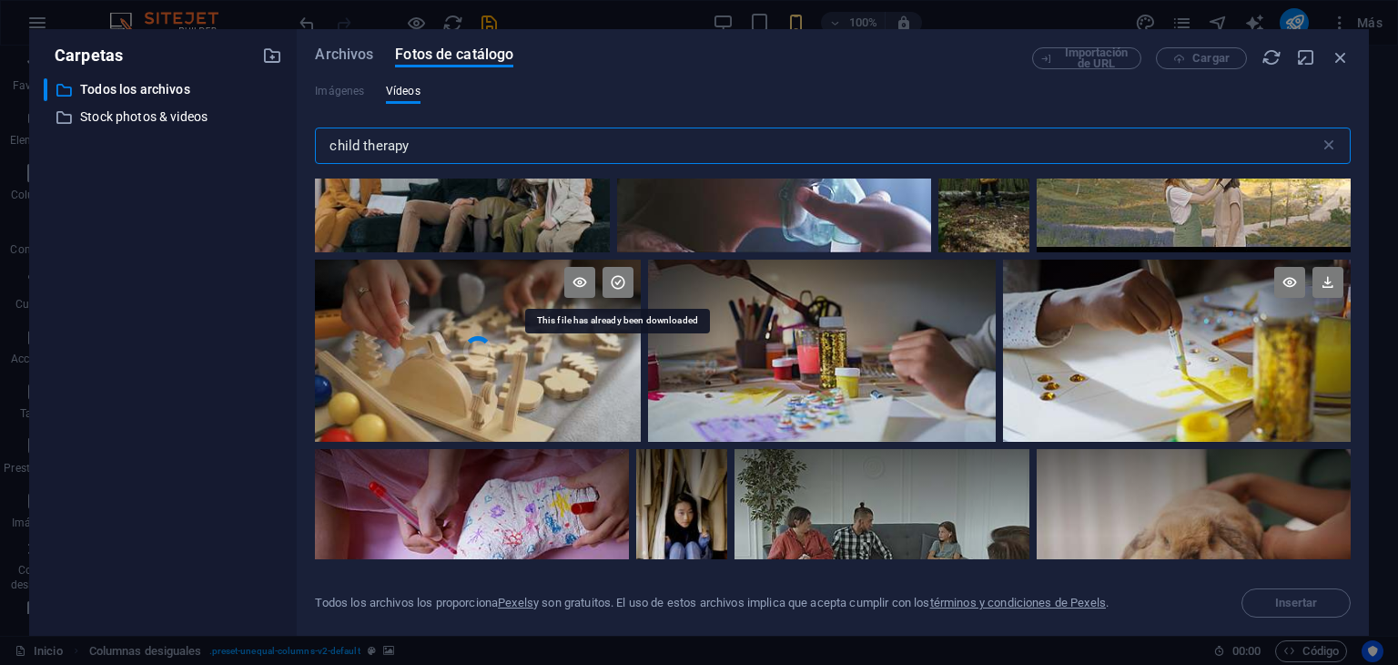
click at [620, 283] on icon at bounding box center [618, 282] width 31 height 31
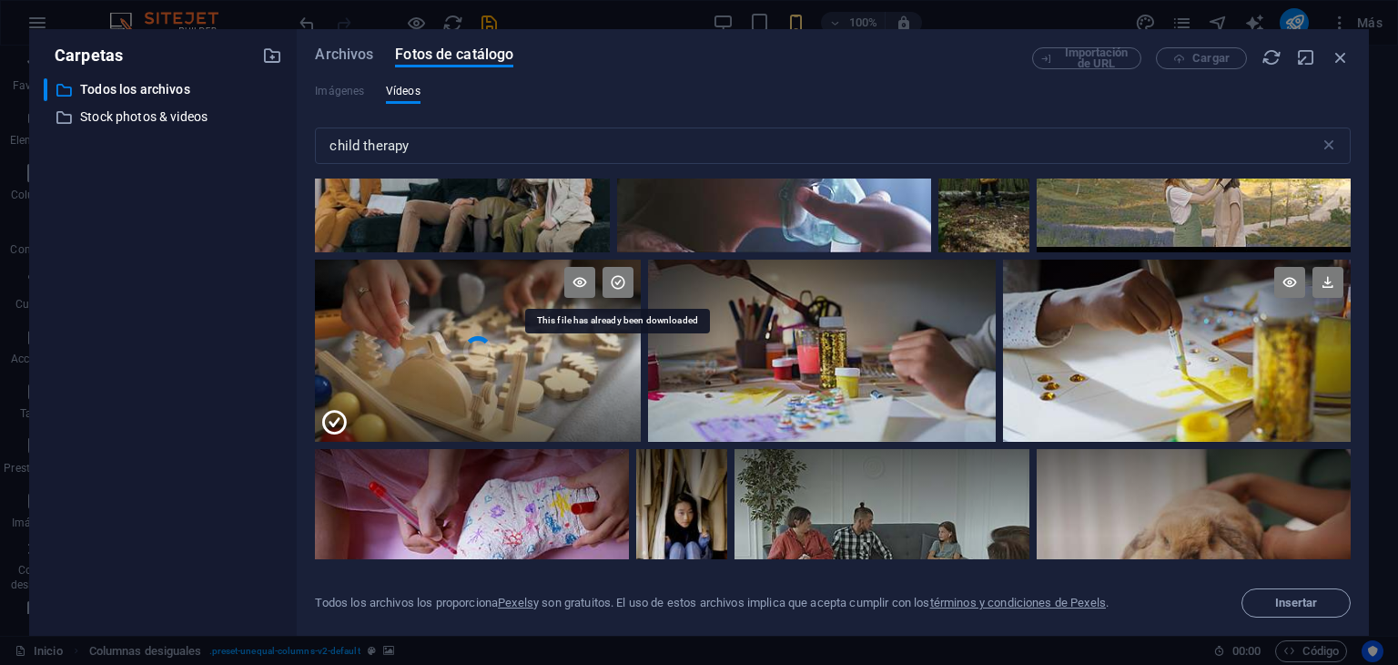
click at [621, 285] on icon at bounding box center [618, 282] width 31 height 31
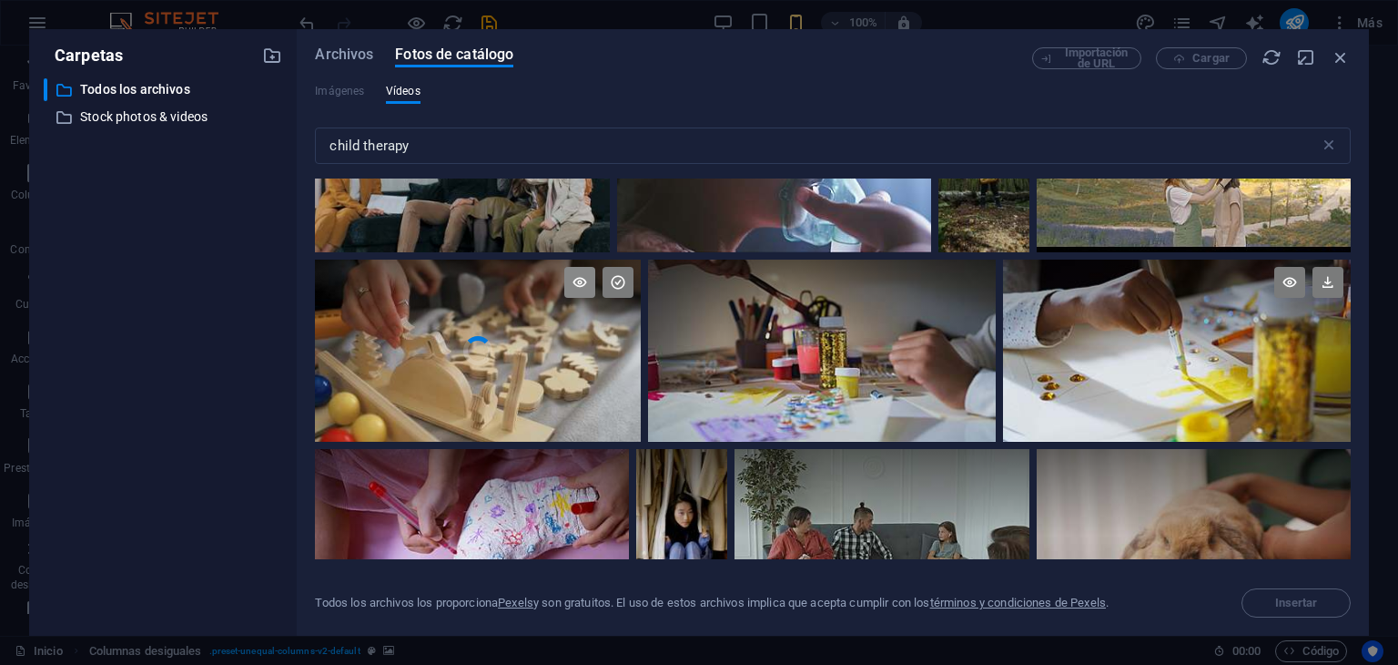
click at [574, 280] on icon at bounding box center [579, 282] width 31 height 31
